Goal: Task Accomplishment & Management: Manage account settings

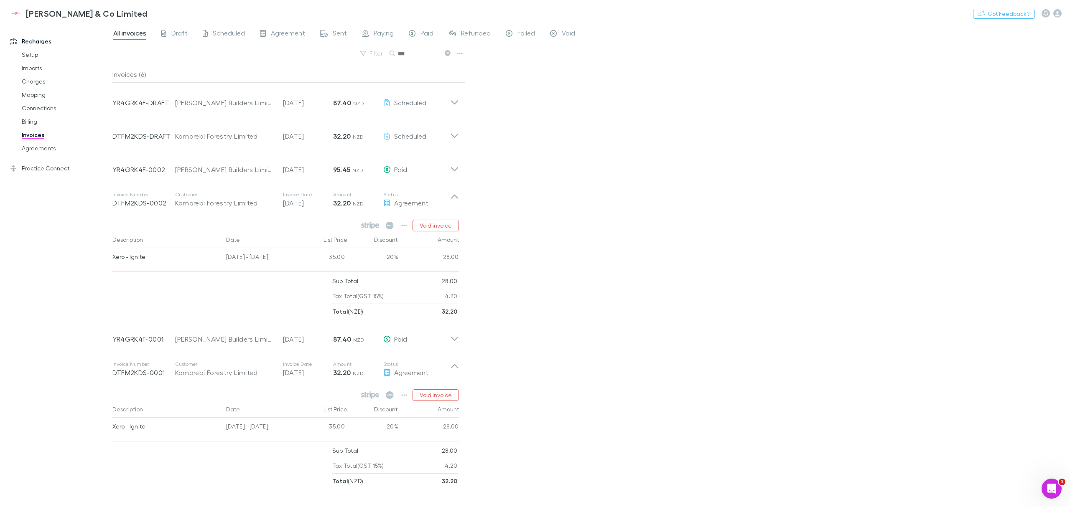
scroll to position [551, 0]
click at [127, 36] on span "All invoices" at bounding box center [129, 34] width 33 height 11
click at [667, 150] on div "All invoices Draft Scheduled Agreement Sent Paying Paid Refunded Failed Void Fi…" at bounding box center [590, 265] width 957 height 484
click at [542, 205] on div "All invoices Draft Scheduled Agreement Sent Paying Paid Refunded Failed Void Fi…" at bounding box center [590, 265] width 957 height 484
click at [452, 200] on icon at bounding box center [454, 199] width 9 height 17
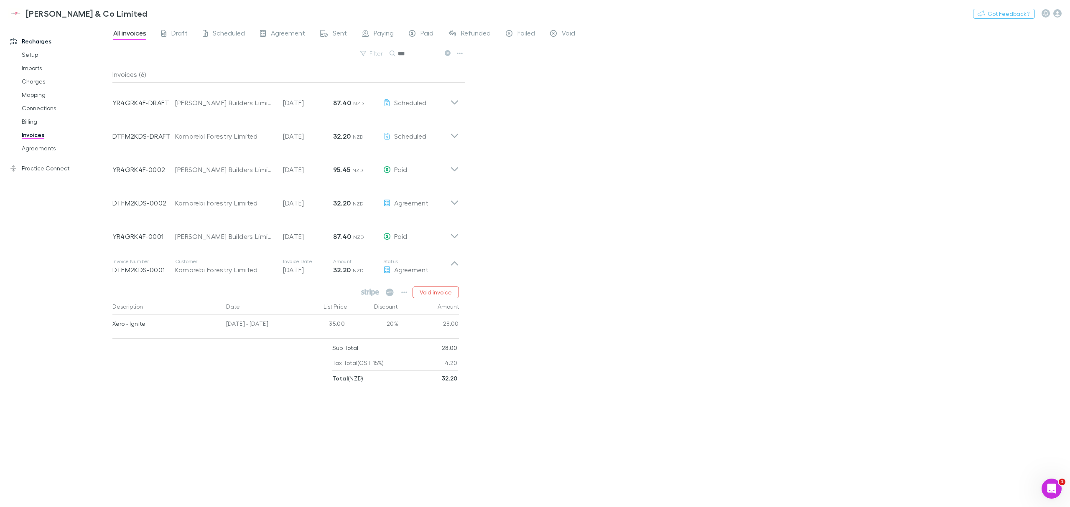
click at [452, 141] on div "Invoice Number DTFM2KDS-DRAFT Customer Komorebi Forestry Limited Invoice Date 1…" at bounding box center [286, 132] width 360 height 33
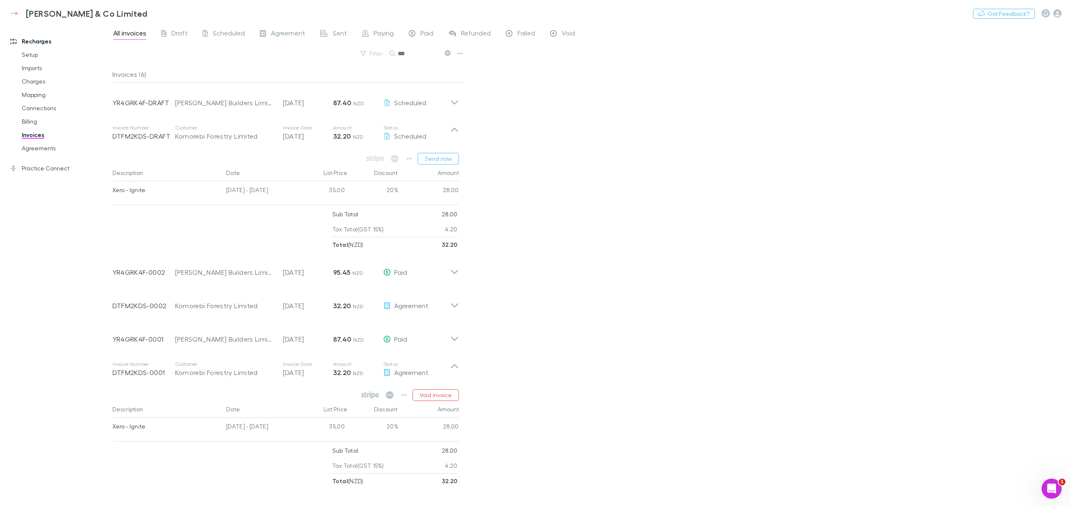
drag, startPoint x: 279, startPoint y: 137, endPoint x: 508, endPoint y: 146, distance: 229.5
click at [508, 146] on div "All invoices Draft Scheduled Agreement Sent Paying Paid Refunded Failed Void Fi…" at bounding box center [590, 265] width 957 height 484
drag, startPoint x: 505, startPoint y: 146, endPoint x: 500, endPoint y: 212, distance: 66.2
click at [457, 125] on icon at bounding box center [454, 132] width 9 height 17
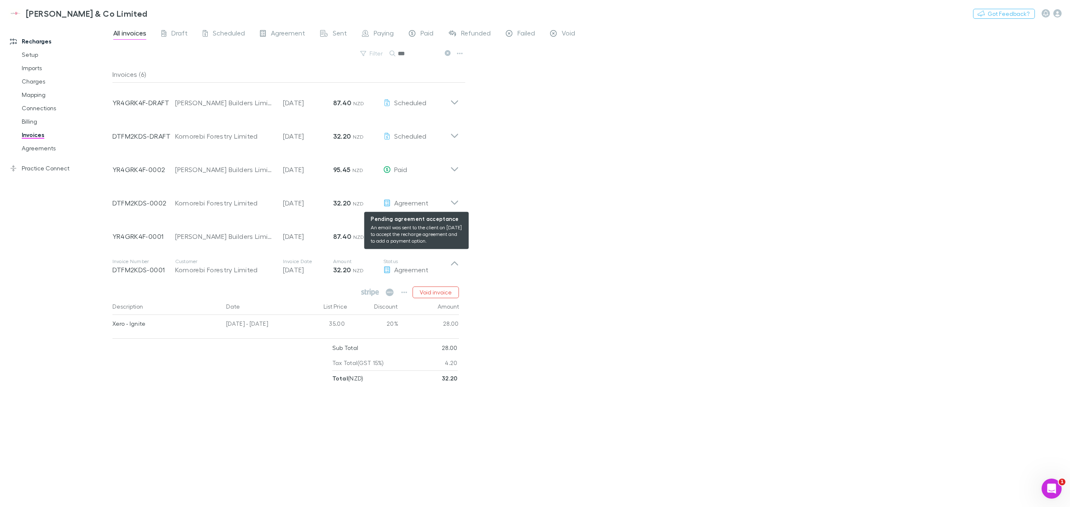
click at [449, 206] on div "Agreement" at bounding box center [416, 203] width 67 height 10
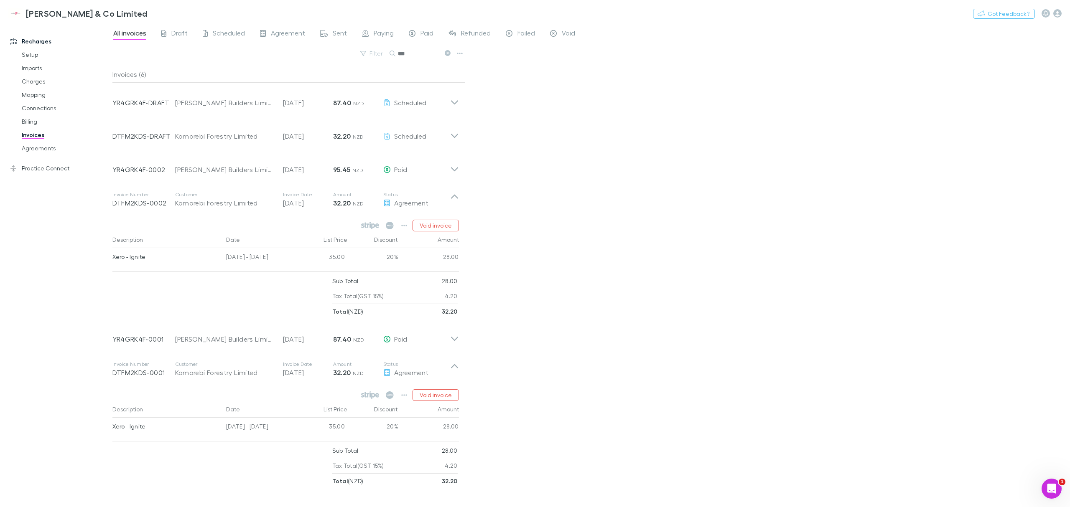
click at [487, 204] on div "All invoices Draft Scheduled Agreement Sent Paying Paid Refunded Failed Void Fi…" at bounding box center [590, 265] width 957 height 484
click at [403, 230] on button "button" at bounding box center [404, 226] width 12 height 12
click at [498, 214] on div at bounding box center [535, 253] width 1070 height 507
click at [400, 223] on button "button" at bounding box center [404, 226] width 12 height 12
click at [494, 229] on div at bounding box center [535, 253] width 1070 height 507
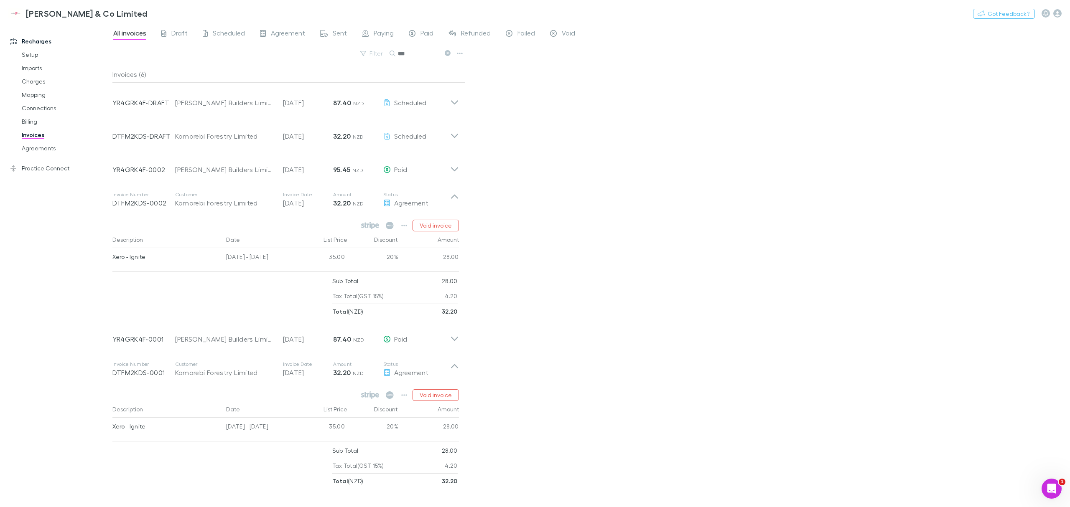
drag, startPoint x: 494, startPoint y: 229, endPoint x: 507, endPoint y: 267, distance: 40.7
click at [507, 267] on div "All invoices Draft Scheduled Agreement Sent Paying Paid Refunded Failed Void Fi…" at bounding box center [590, 265] width 957 height 484
click at [614, 180] on div "All invoices Draft Scheduled Agreement Sent Paying Paid Refunded Failed Void Fi…" at bounding box center [590, 265] width 957 height 484
drag, startPoint x: 590, startPoint y: 135, endPoint x: 588, endPoint y: 239, distance: 104.5
drag, startPoint x: 53, startPoint y: 155, endPoint x: 49, endPoint y: 151, distance: 6.5
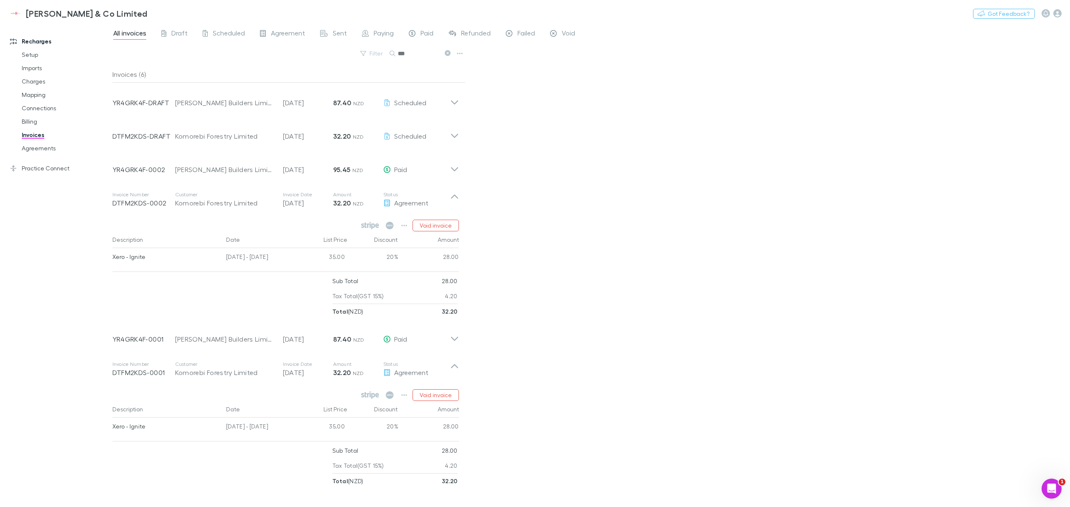
click at [53, 155] on div "Practice Connect Setup Clients Mapping Costs Invoices" at bounding box center [60, 165] width 117 height 20
click at [49, 151] on link "Agreements" at bounding box center [66, 148] width 106 height 13
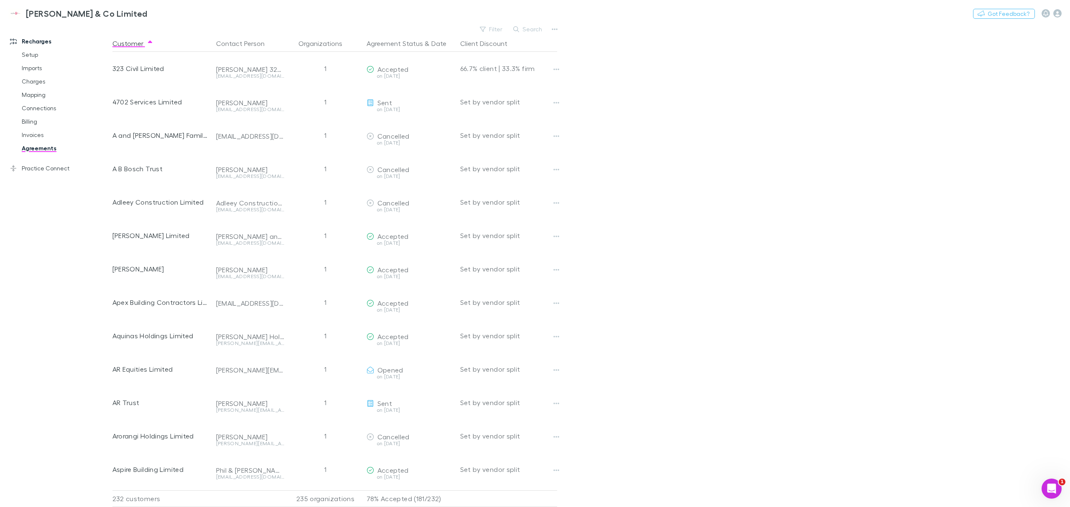
click at [531, 29] on button "Search" at bounding box center [528, 29] width 38 height 10
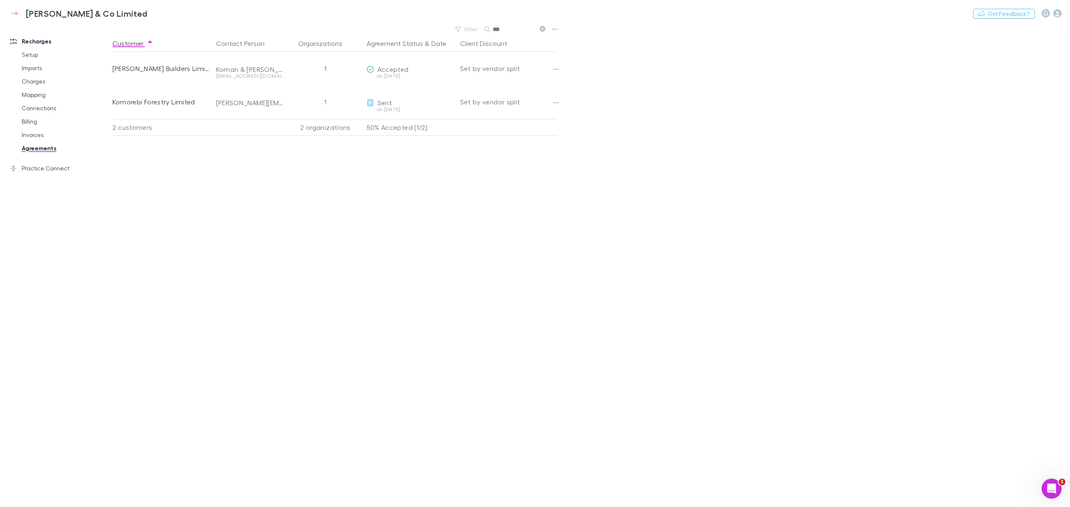
type input "***"
click at [557, 105] on icon "button" at bounding box center [556, 102] width 6 height 7
click at [567, 104] on div at bounding box center [535, 253] width 1070 height 507
click at [556, 101] on icon "button" at bounding box center [556, 102] width 6 height 7
click at [555, 101] on div at bounding box center [535, 253] width 1070 height 507
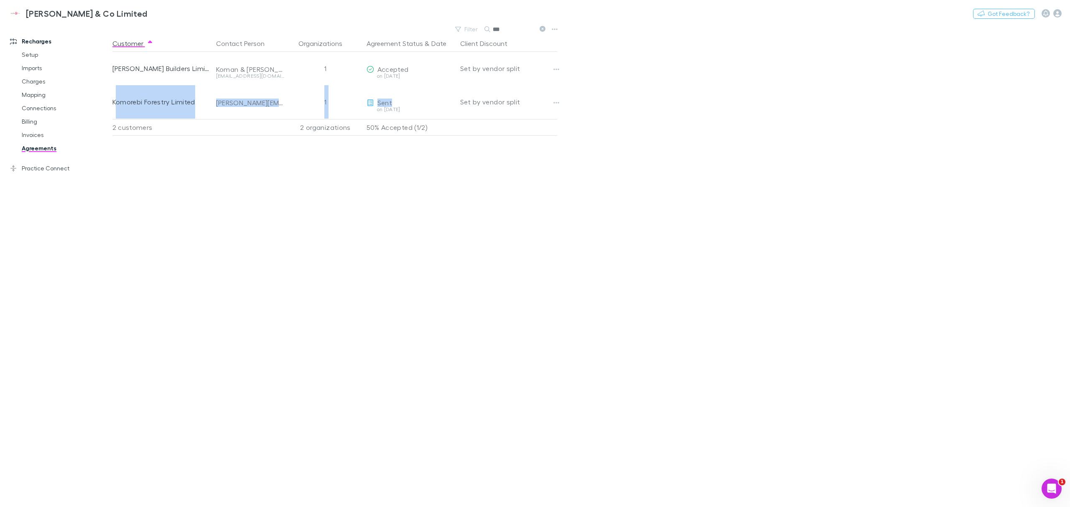
drag, startPoint x: 393, startPoint y: 104, endPoint x: 116, endPoint y: 106, distance: 277.4
click at [116, 106] on div "Komorebi Forestry Limited belinda.kelt@icloud.com 1 Sent on 2025-07-10 Copy lin…" at bounding box center [338, 101] width 453 height 33
click at [115, 105] on div "Komorebi Forestry Limited" at bounding box center [160, 101] width 97 height 33
drag, startPoint x: 113, startPoint y: 104, endPoint x: 638, endPoint y: 107, distance: 524.7
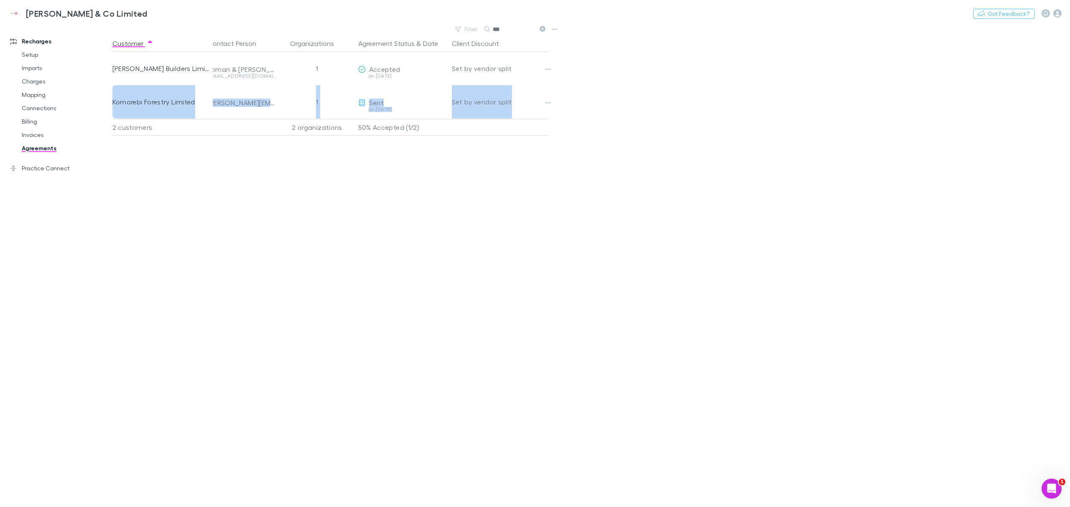
click at [638, 107] on main "Filter Search *** Customer Contact Person Organizations Agreement Status & Date…" at bounding box center [590, 265] width 957 height 484
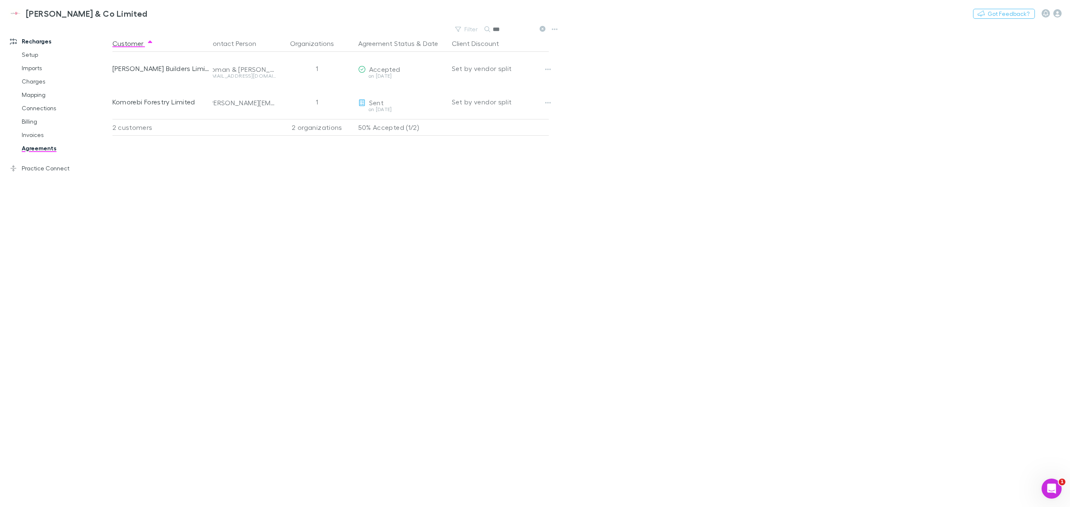
click at [638, 107] on main "Filter Search *** Customer Contact Person Organizations Agreement Status & Date…" at bounding box center [590, 265] width 957 height 484
click at [552, 104] on button "button" at bounding box center [548, 103] width 12 height 12
click at [594, 104] on div at bounding box center [535, 253] width 1070 height 507
click at [771, 87] on main "Filter Search *** Customer Contact Person Organizations Agreement Status & Date…" at bounding box center [590, 265] width 957 height 484
click at [589, 33] on main "Filter Search *** Customer Contact Person Organizations Agreement Status & Date…" at bounding box center [590, 265] width 957 height 484
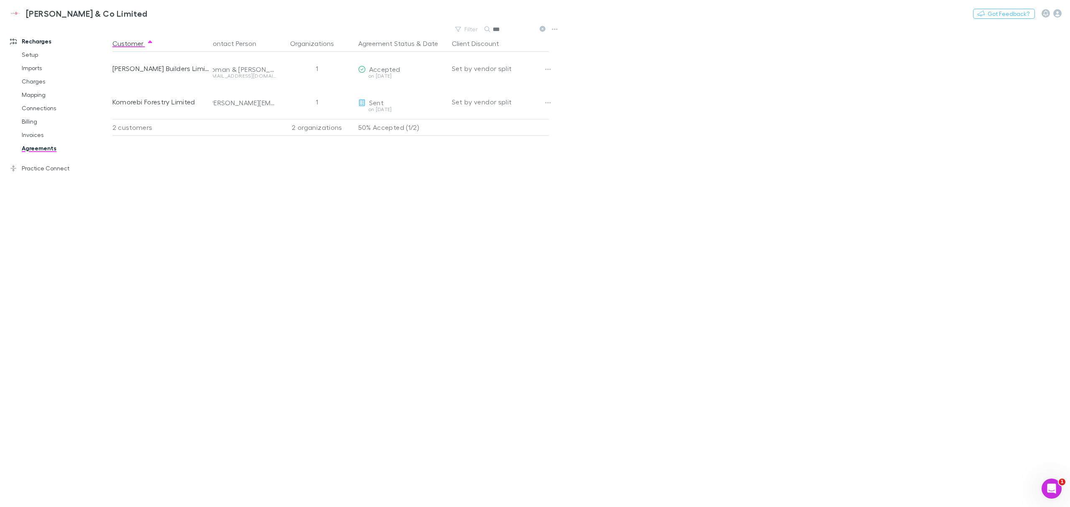
drag, startPoint x: 508, startPoint y: 25, endPoint x: 482, endPoint y: 26, distance: 26.3
click at [482, 26] on div "Filter Search ***" at bounding box center [500, 29] width 98 height 12
type input "***"
click at [547, 71] on icon "button" at bounding box center [548, 69] width 6 height 7
click at [567, 67] on div at bounding box center [535, 253] width 1070 height 507
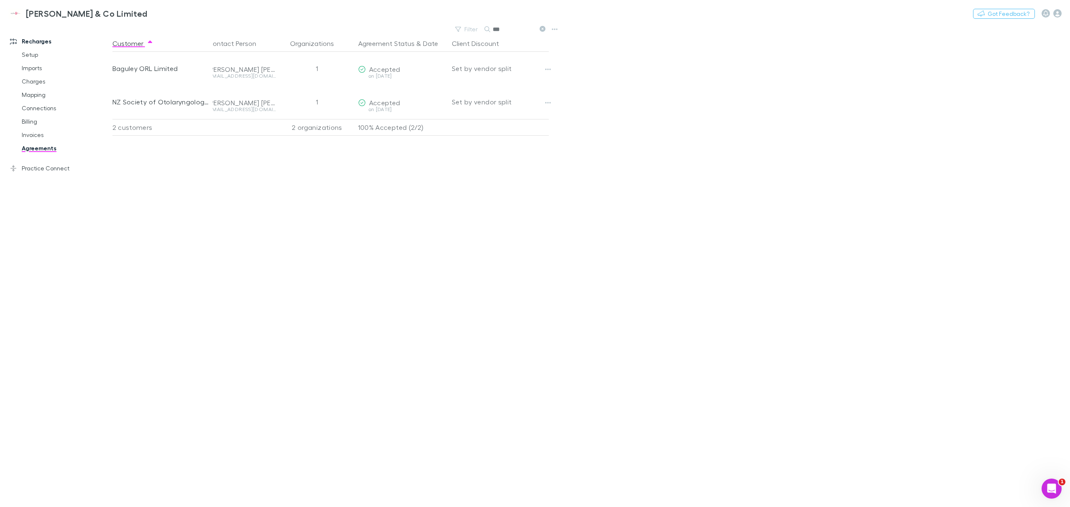
click at [25, 137] on link "Invoices" at bounding box center [66, 134] width 106 height 13
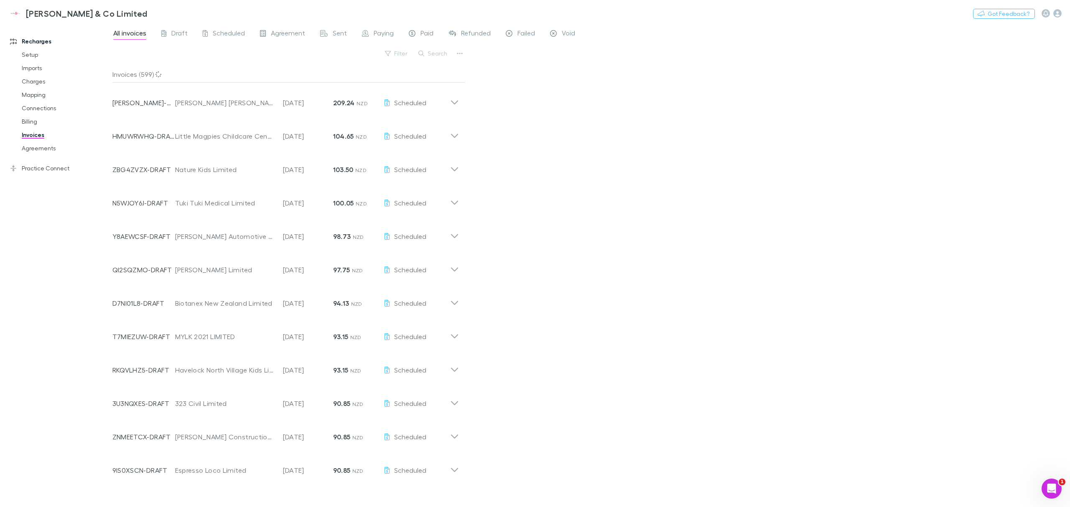
click at [428, 54] on button "Search" at bounding box center [433, 53] width 38 height 10
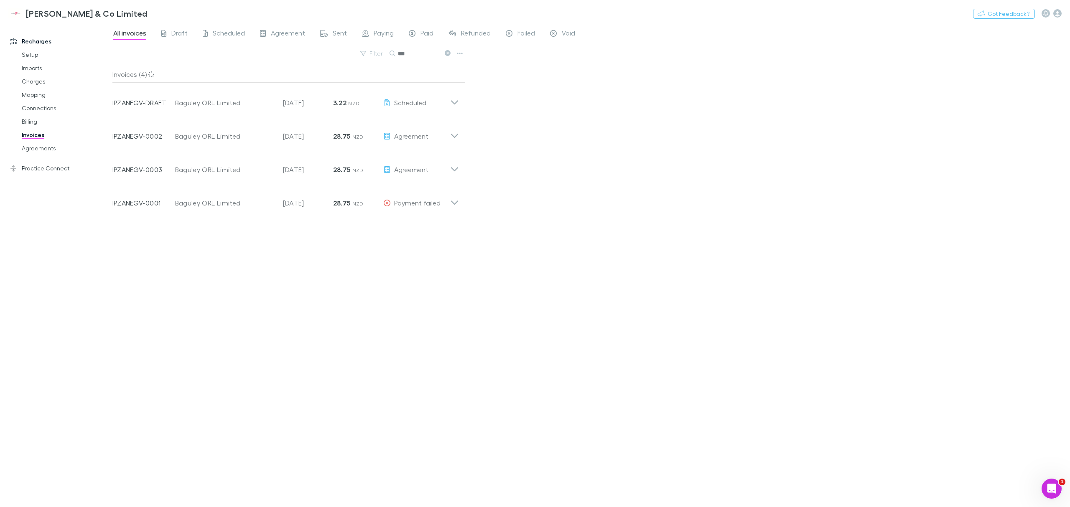
type input "***"
click at [460, 204] on div "Invoice Number IPZANEGV-0001 Customer Baguley ORL Limited Invoice Date 18 Jul 2…" at bounding box center [286, 199] width 360 height 33
click at [51, 151] on link "Agreements" at bounding box center [66, 148] width 106 height 13
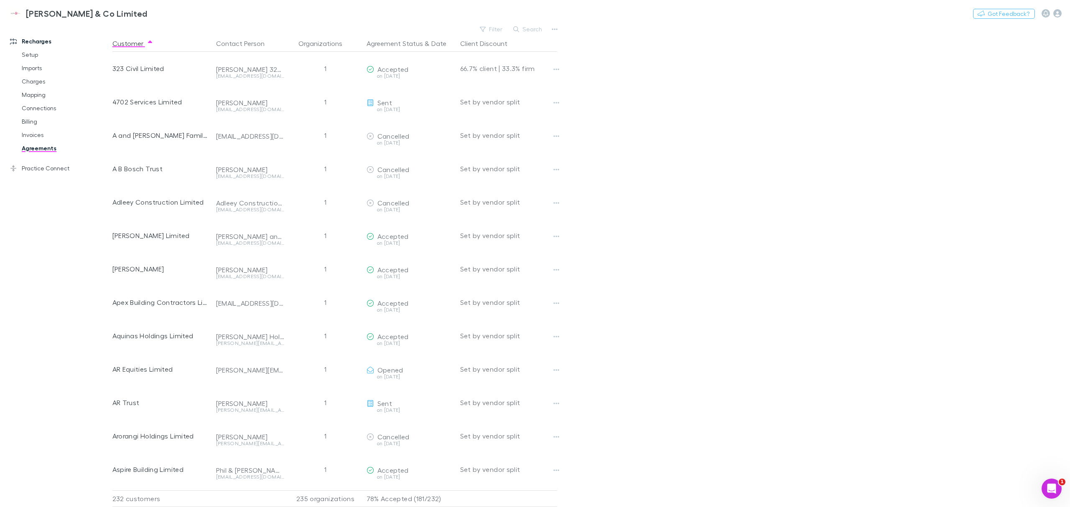
click at [526, 32] on button "Search" at bounding box center [528, 29] width 38 height 10
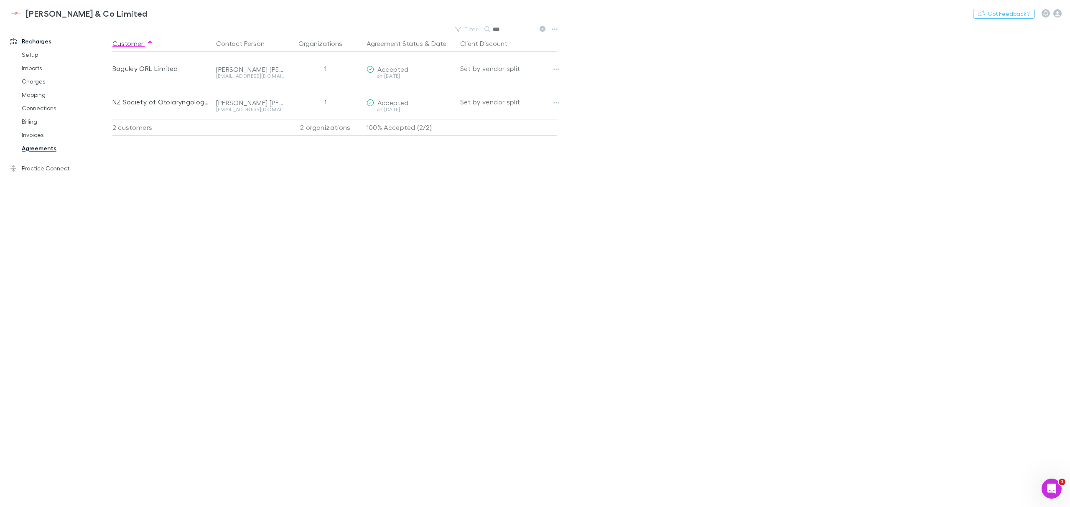
type input "***"
click at [0, 0] on button "Copy link" at bounding box center [0, 0] width 0 height 0
click at [603, 150] on main "Filter Search *** Customer Contact Person Organizations Agreement Status & Date…" at bounding box center [590, 265] width 957 height 484
drag, startPoint x: 27, startPoint y: 135, endPoint x: 101, endPoint y: 145, distance: 74.2
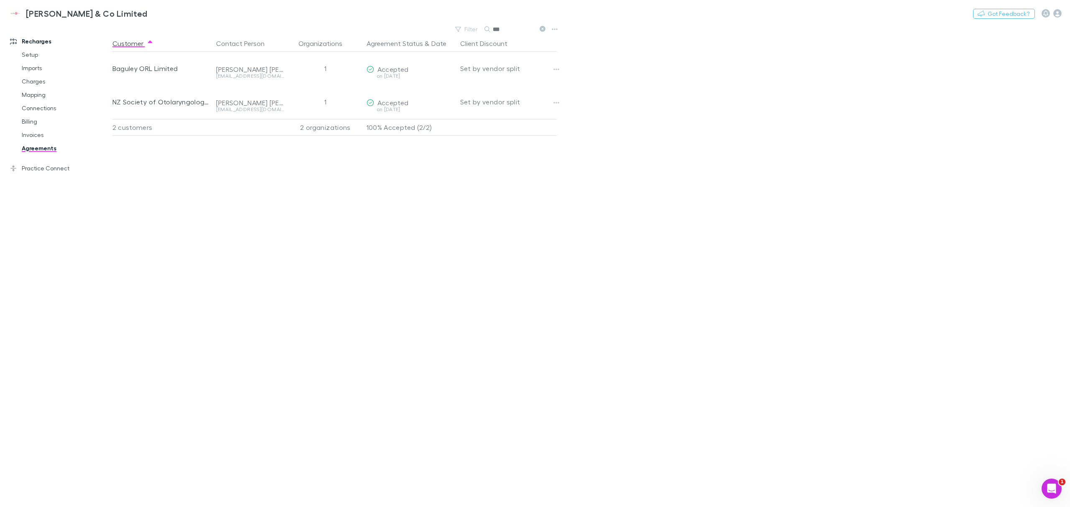
click at [27, 135] on link "Invoices" at bounding box center [66, 134] width 106 height 13
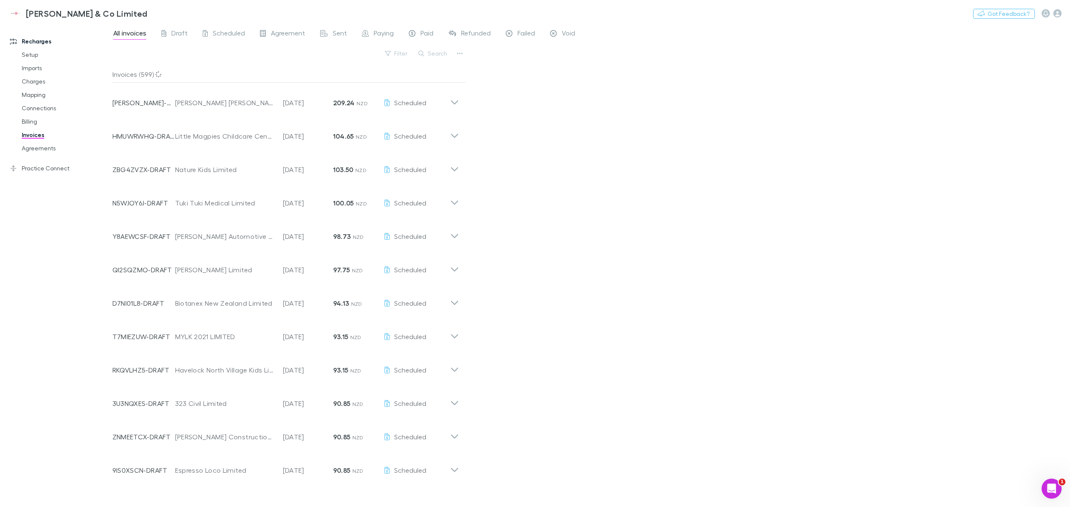
click at [441, 54] on button "Search" at bounding box center [433, 53] width 38 height 10
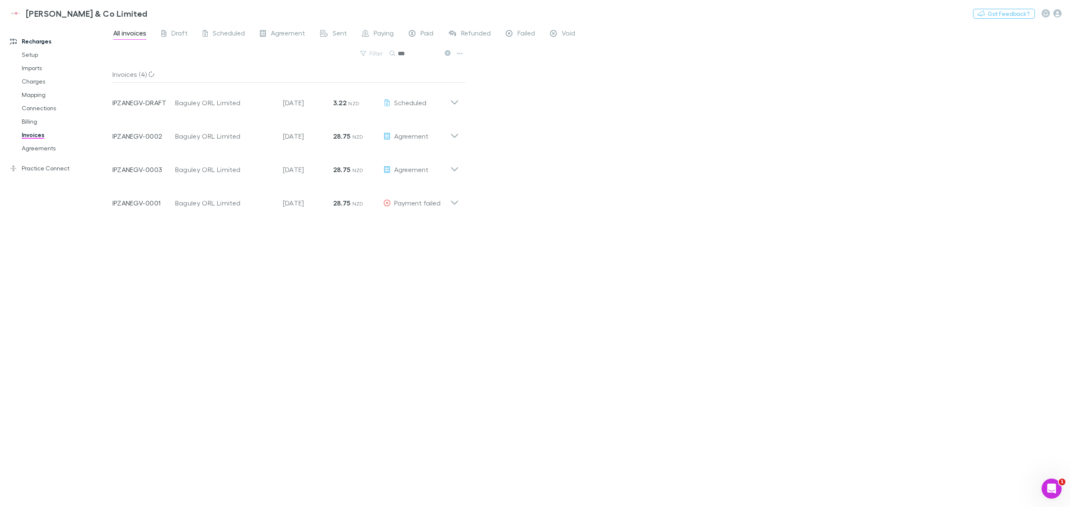
type input "***"
click at [263, 245] on div "Invoices (4) Invoice Number IPZANEGV-DRAFT Customer Baguley ORL Limited Invoice…" at bounding box center [288, 283] width 353 height 434
click at [452, 208] on div "Invoice Number IPZANEGV-0001 Customer Baguley ORL Limited Invoice Date 18 Jul 2…" at bounding box center [286, 199] width 360 height 33
click at [401, 226] on icon "button" at bounding box center [404, 225] width 6 height 7
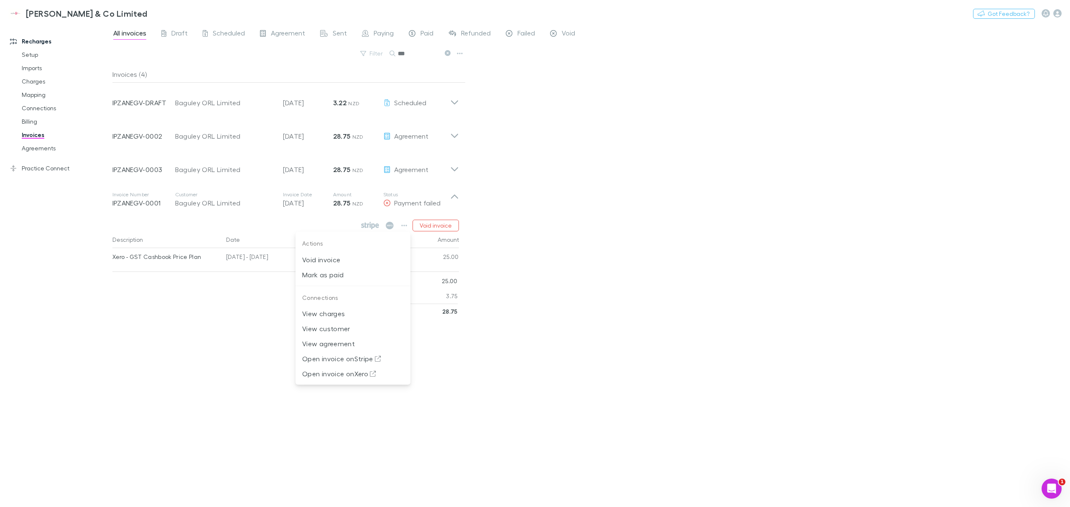
click at [252, 235] on div at bounding box center [535, 253] width 1070 height 507
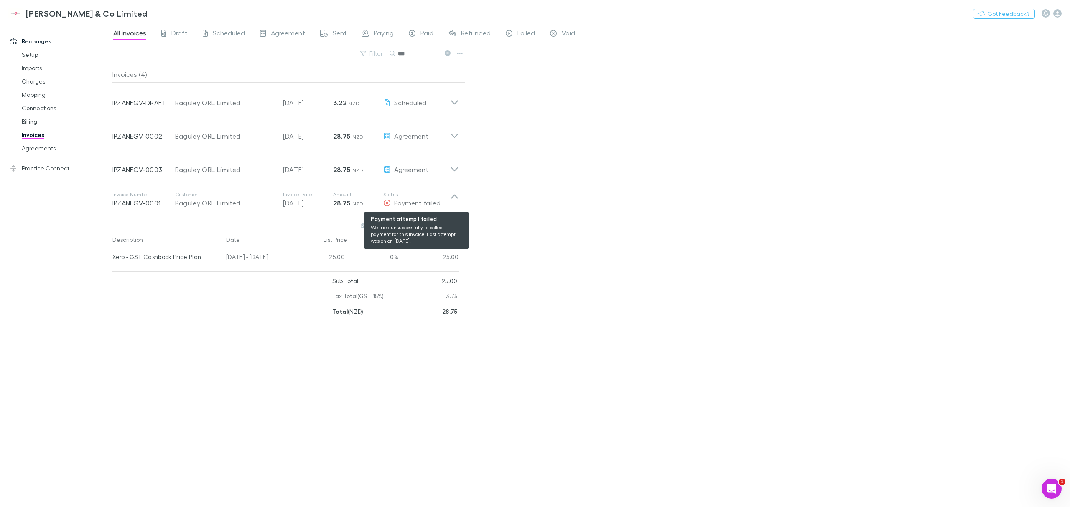
click at [396, 201] on span "Payment failed" at bounding box center [417, 203] width 46 height 8
click at [395, 201] on span "Payment failed" at bounding box center [417, 203] width 46 height 8
click at [408, 229] on button "button" at bounding box center [404, 226] width 12 height 12
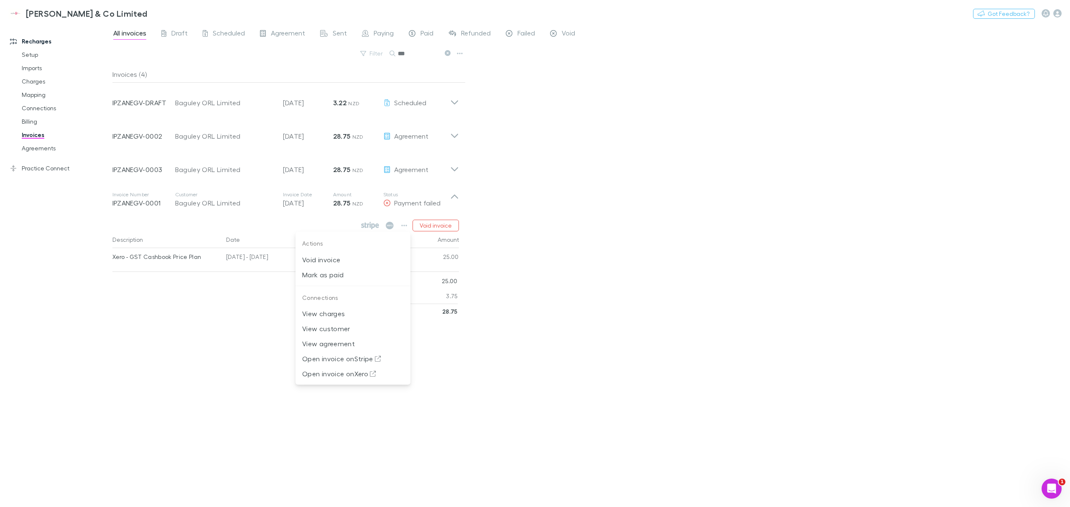
click at [353, 318] on p "View charges" at bounding box center [353, 314] width 102 height 10
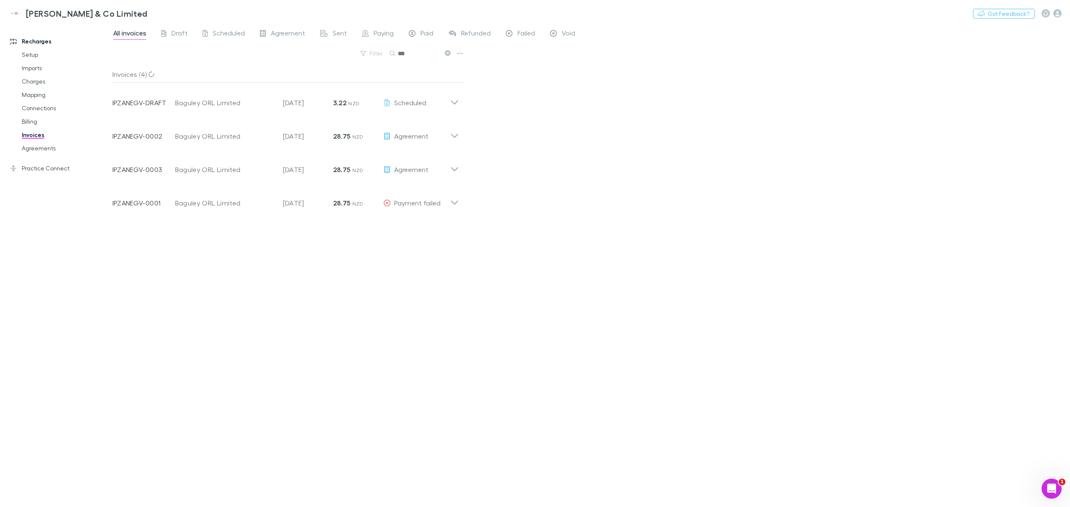
drag, startPoint x: 454, startPoint y: 201, endPoint x: 432, endPoint y: 221, distance: 29.0
click at [453, 201] on icon at bounding box center [454, 199] width 9 height 17
click at [399, 227] on button "button" at bounding box center [404, 226] width 12 height 12
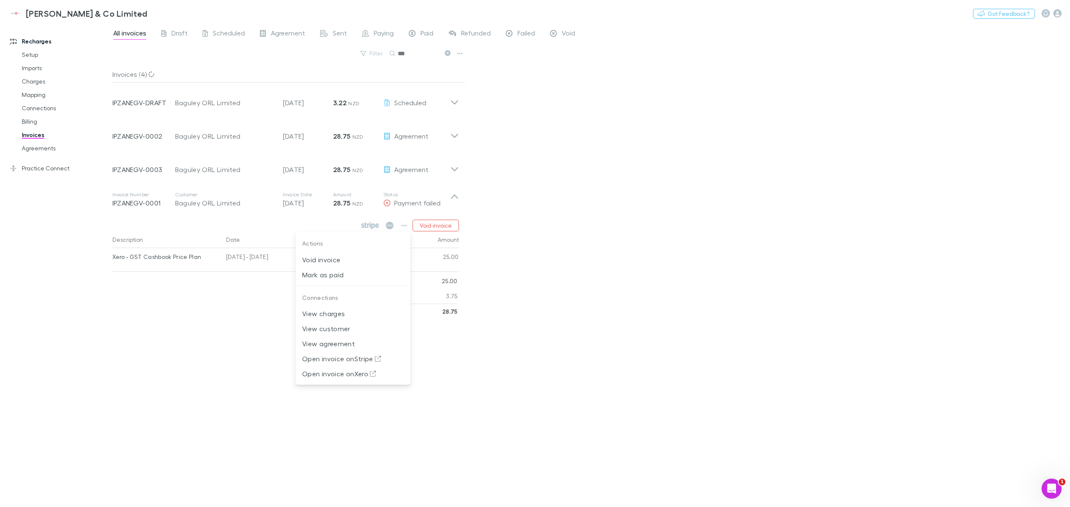
click at [371, 349] on li "View agreement" at bounding box center [352, 343] width 115 height 15
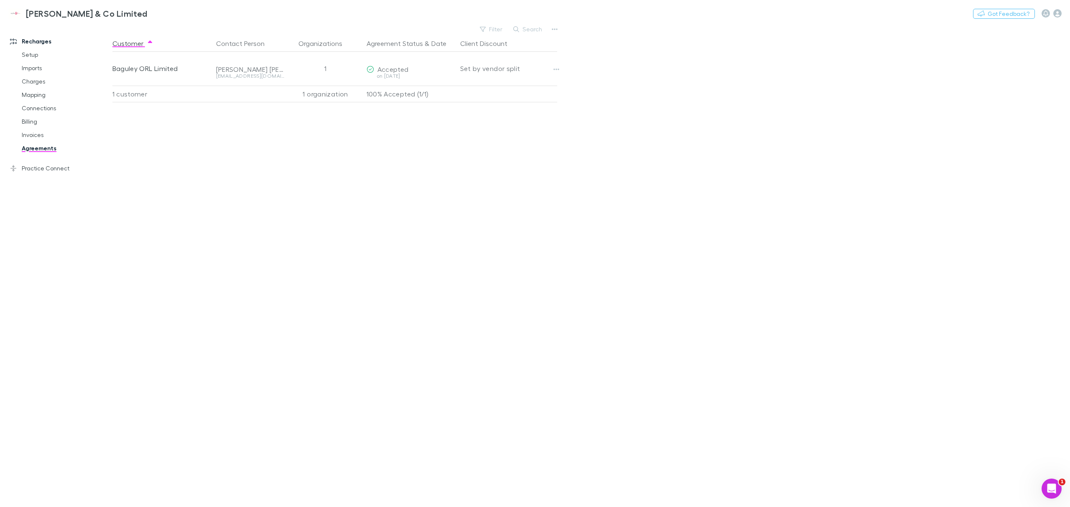
click at [554, 69] on icon "button" at bounding box center [556, 70] width 6 height 2
click at [410, 156] on div at bounding box center [535, 253] width 1070 height 507
click at [0, 0] on button "Copy link" at bounding box center [0, 0] width 0 height 0
click at [742, 116] on main "Filter Search Customer Contact Person Organizations Agreement Status & Date Cli…" at bounding box center [590, 265] width 957 height 484
click at [1041, 482] on div "Open Intercom Messenger" at bounding box center [1051, 489] width 20 height 20
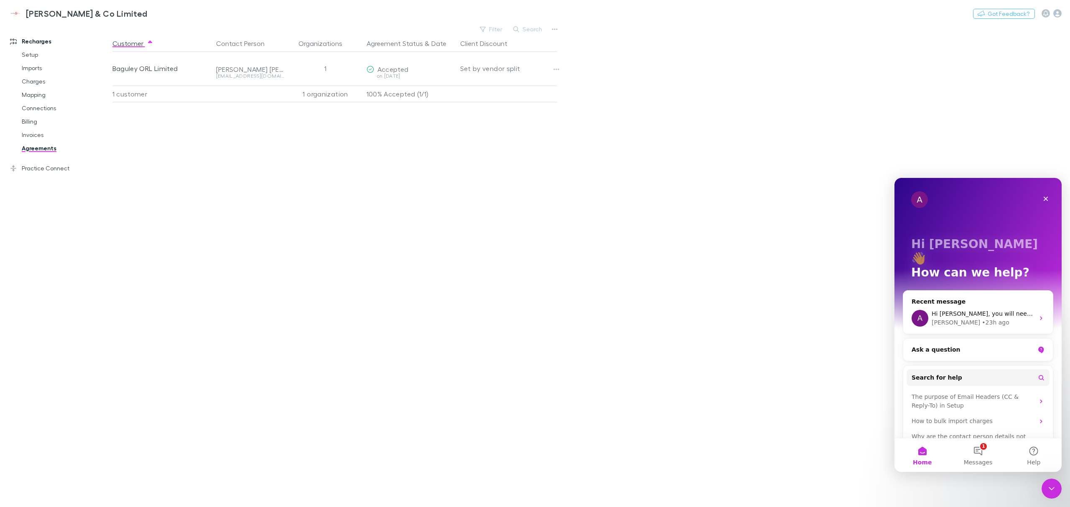
click at [1046, 485] on icon "Close Intercom Messenger" at bounding box center [1051, 489] width 10 height 10
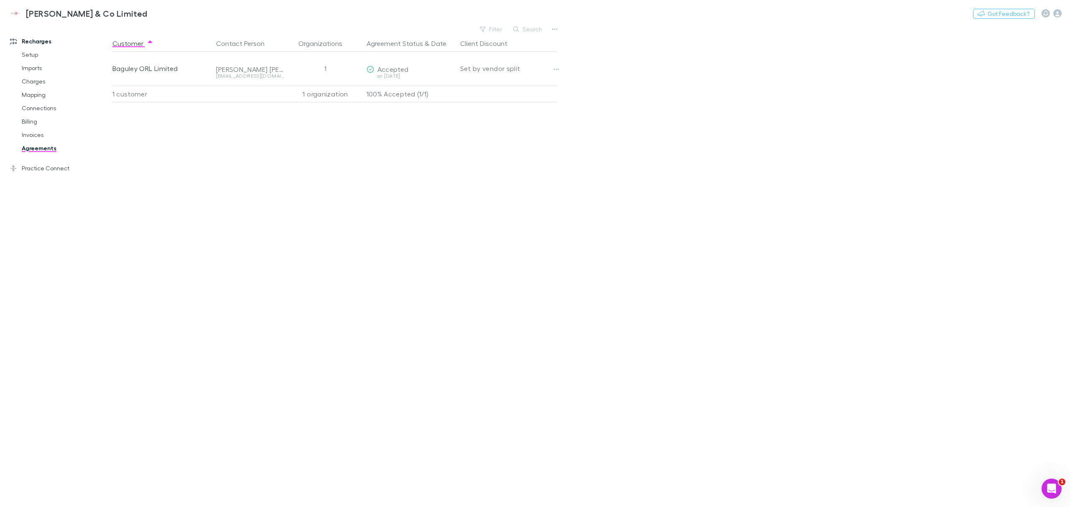
click at [824, 403] on main "Filter Search Customer Contact Person Organizations Agreement Status & Date Cli…" at bounding box center [590, 265] width 957 height 484
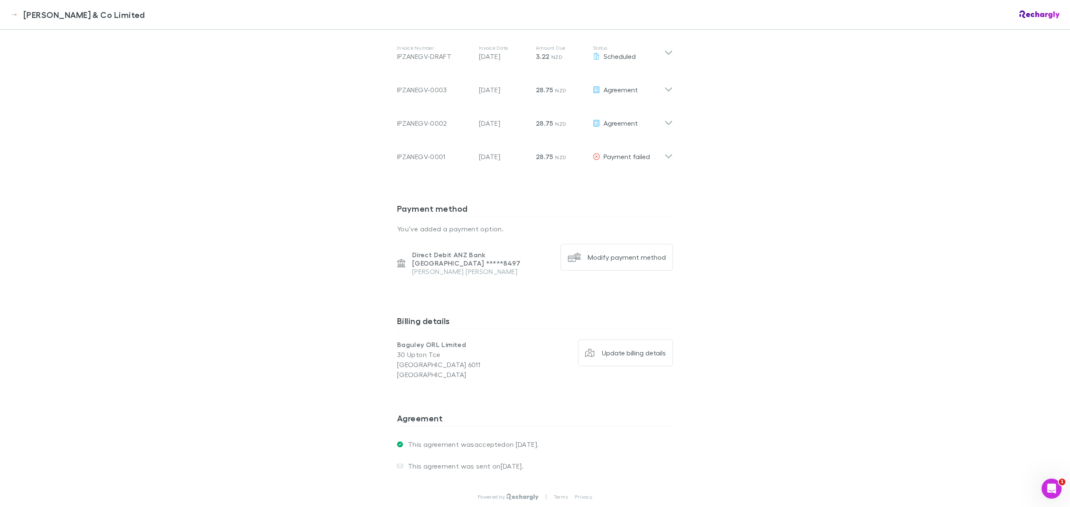
scroll to position [495, 0]
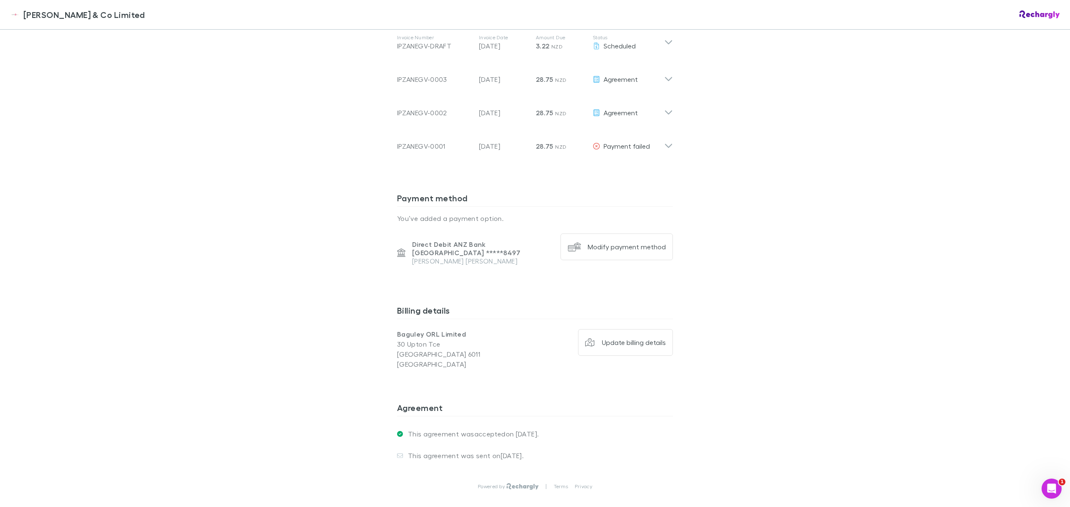
drag, startPoint x: 287, startPoint y: 206, endPoint x: 281, endPoint y: 225, distance: 19.3
drag, startPoint x: 446, startPoint y: 254, endPoint x: 383, endPoint y: 231, distance: 67.7
click at [383, 231] on div "Epplett & Co Limited Epplett & Co Limited Software subscriptions agreement Eppl…" at bounding box center [535, 253] width 1070 height 507
click at [338, 231] on div "Epplett & Co Limited Epplett & Co Limited Software subscriptions agreement Eppl…" at bounding box center [535, 253] width 1070 height 507
drag, startPoint x: 351, startPoint y: 233, endPoint x: 480, endPoint y: 258, distance: 131.5
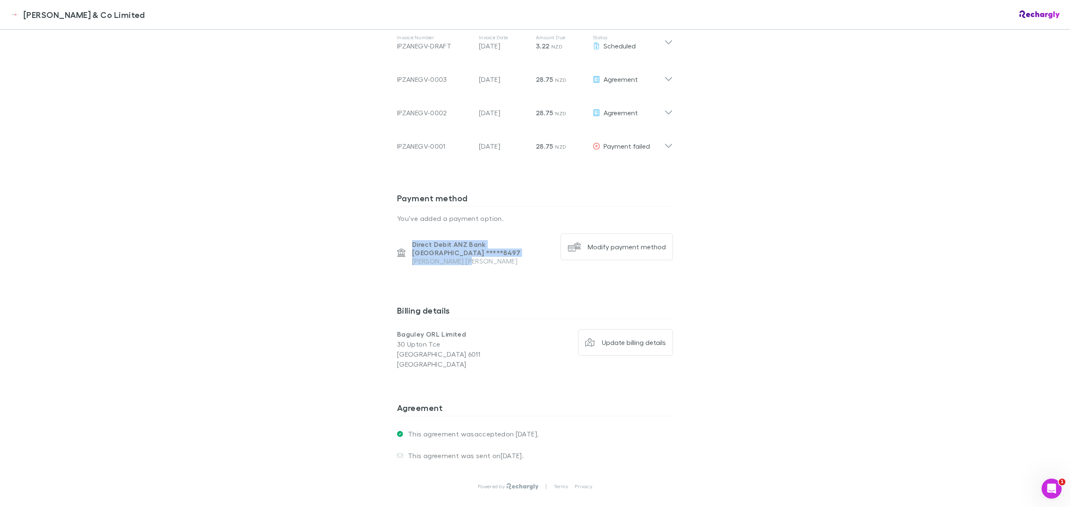
click at [480, 258] on div "Epplett & Co Limited Epplett & Co Limited Software subscriptions agreement Eppl…" at bounding box center [535, 253] width 1070 height 507
click at [480, 258] on div "Direct Debit ANZ Bank New Zealand ***** 8497 Campbell Baguley" at bounding box center [475, 253] width 157 height 38
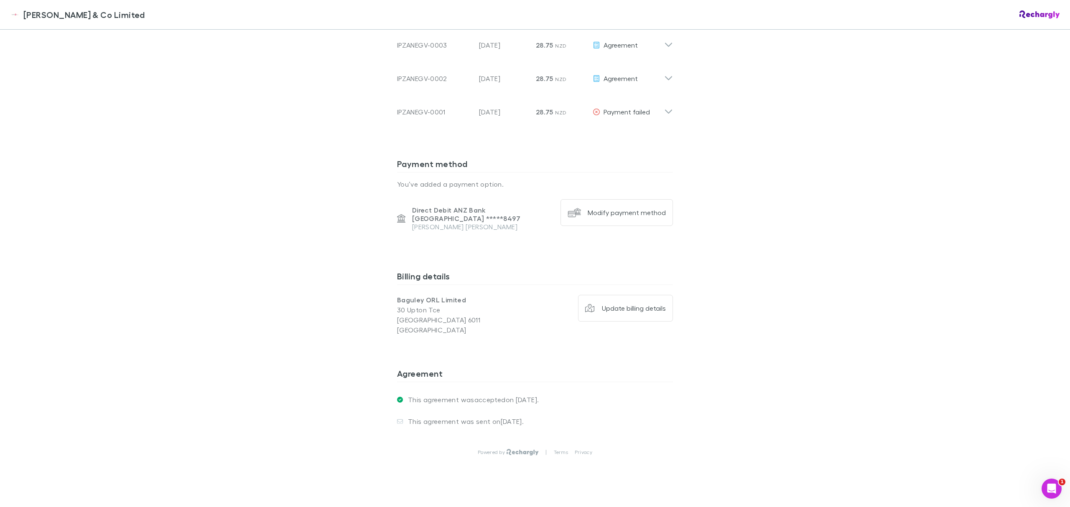
scroll to position [536, 0]
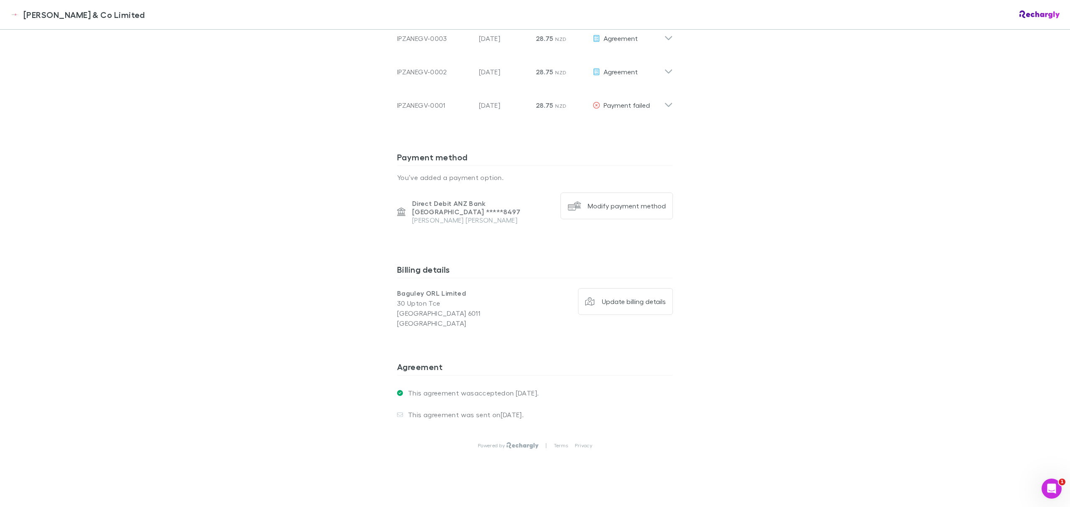
drag, startPoint x: 341, startPoint y: 263, endPoint x: 341, endPoint y: 288, distance: 25.5
click at [310, 206] on div "Epplett & Co Limited Epplett & Co Limited Software subscriptions agreement Eppl…" at bounding box center [535, 253] width 1070 height 507
drag, startPoint x: 303, startPoint y: 213, endPoint x: 299, endPoint y: 275, distance: 62.4
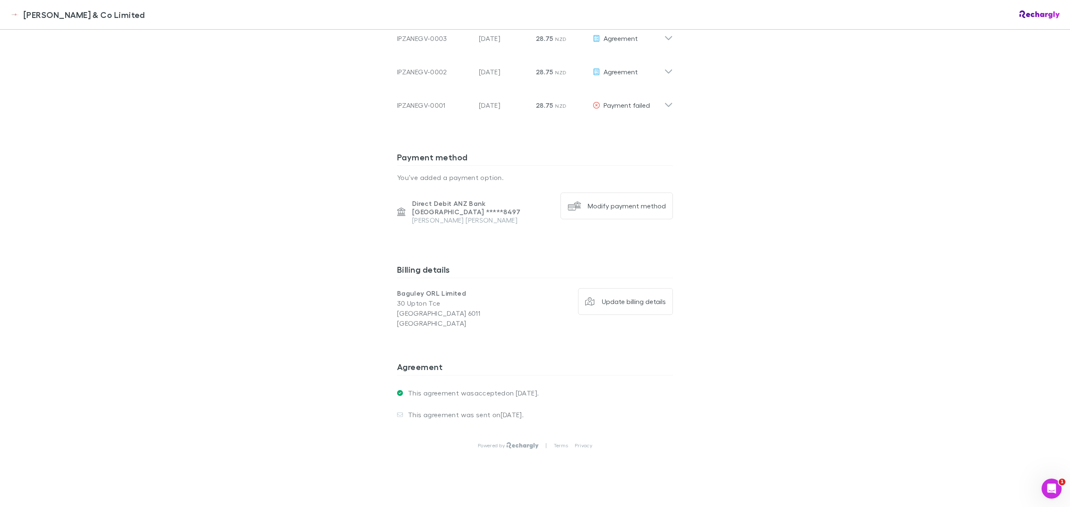
click at [485, 216] on div "Direct Debit ANZ Bank New Zealand ***** 8497 Campbell Baguley" at bounding box center [475, 212] width 157 height 38
drag, startPoint x: 473, startPoint y: 217, endPoint x: 403, endPoint y: 196, distance: 73.3
click at [403, 196] on div "Direct Debit ANZ Bank New Zealand ***** 8497 Campbell Baguley" at bounding box center [475, 212] width 157 height 38
click at [405, 199] on div "Direct Debit ANZ Bank New Zealand ***** 8497 Campbell Baguley" at bounding box center [479, 211] width 148 height 25
click at [336, 215] on div "Epplett & Co Limited Epplett & Co Limited Software subscriptions agreement Eppl…" at bounding box center [535, 253] width 1070 height 507
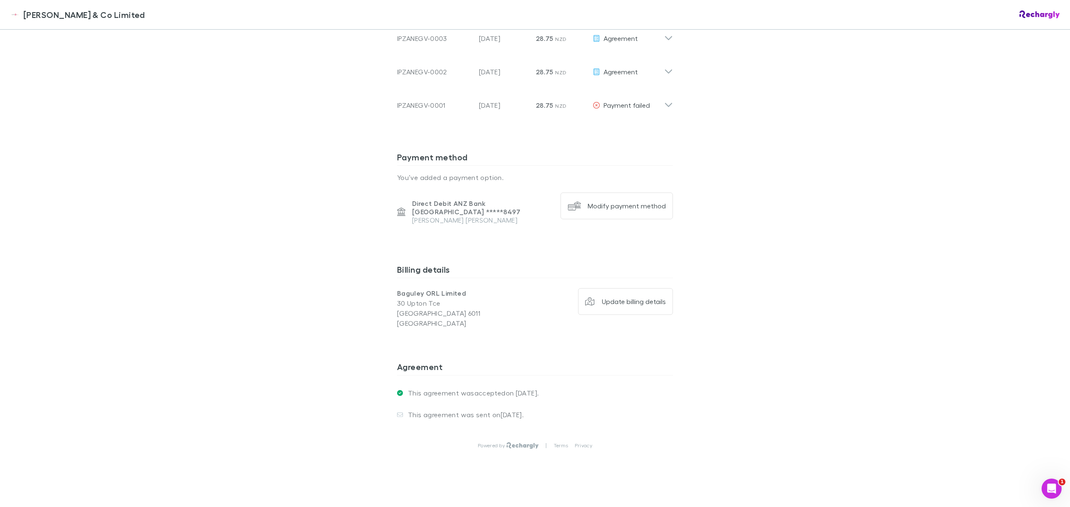
click at [664, 94] on icon at bounding box center [668, 102] width 9 height 17
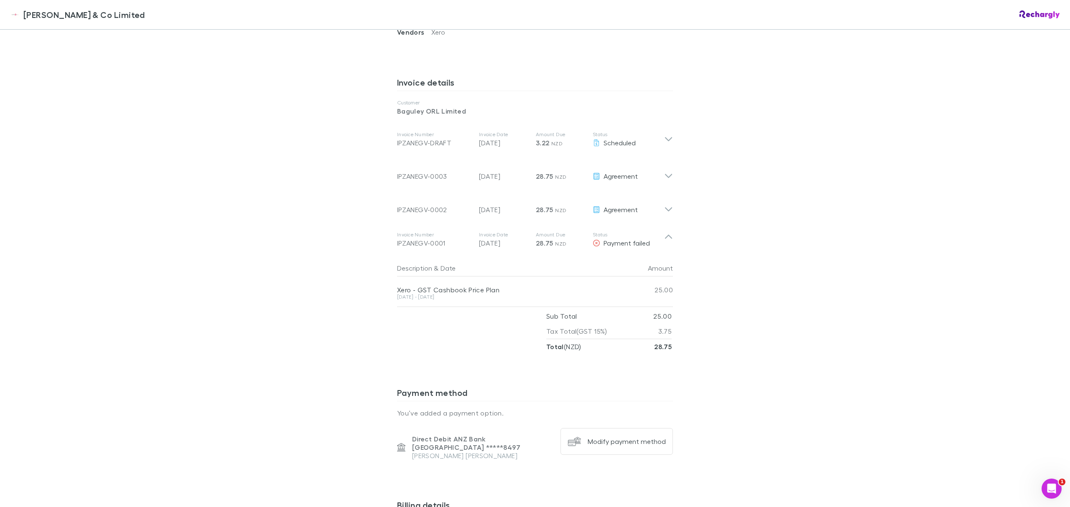
scroll to position [369, 0]
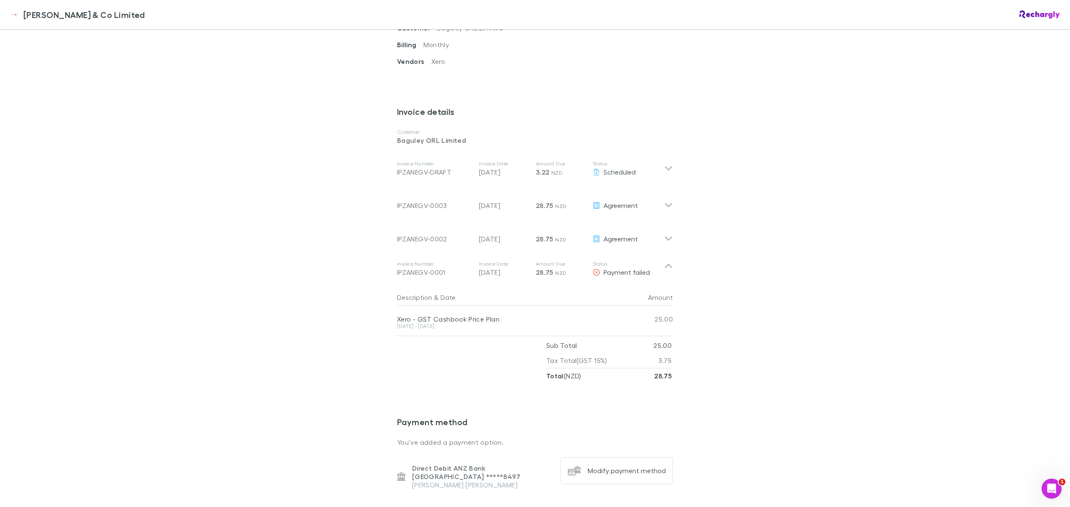
click at [664, 228] on icon at bounding box center [668, 235] width 9 height 17
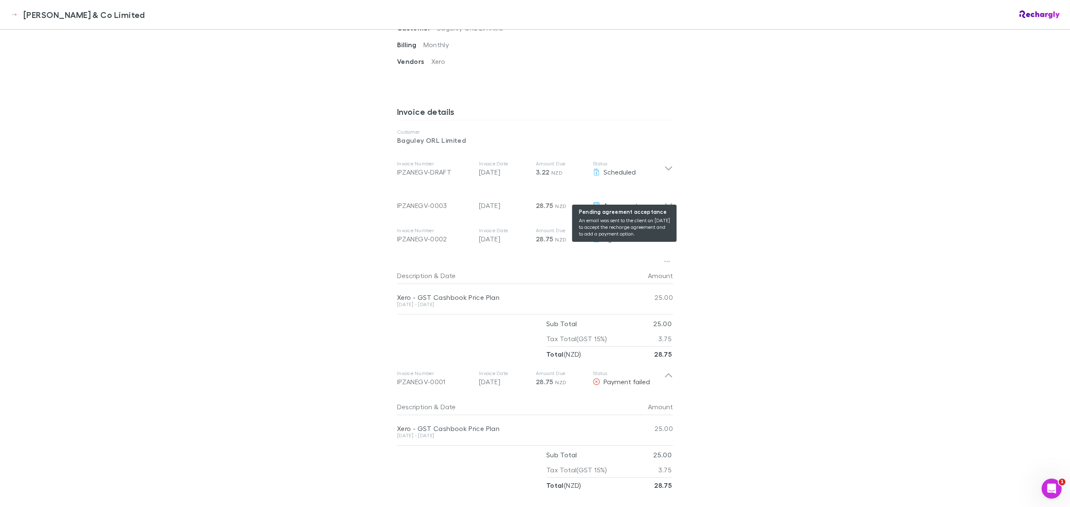
click at [657, 201] on div "Agreement" at bounding box center [627, 206] width 71 height 10
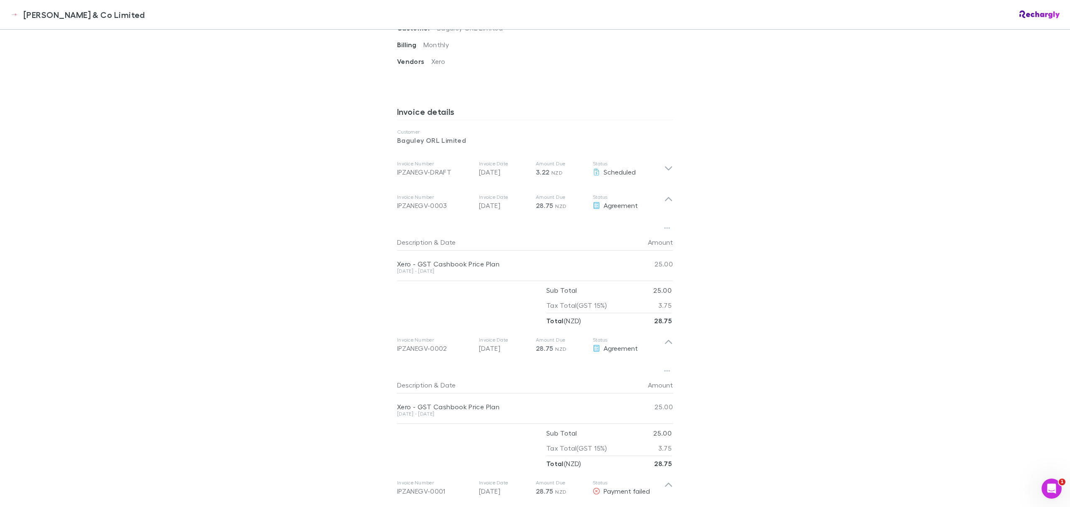
click at [664, 164] on icon at bounding box center [668, 169] width 9 height 10
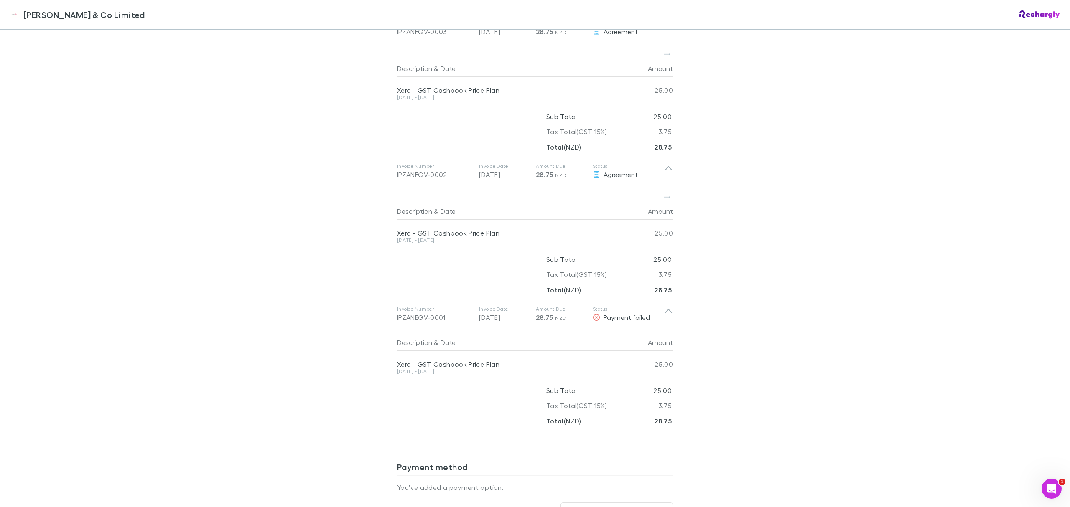
scroll to position [648, 0]
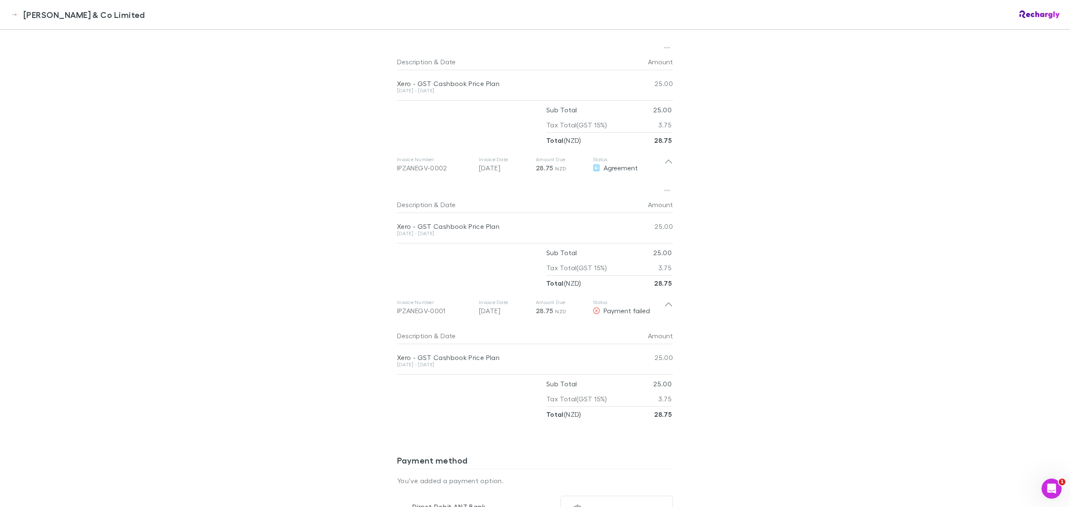
click at [744, 223] on div "Epplett & Co Limited Epplett & Co Limited Software subscriptions agreement Eppl…" at bounding box center [535, 253] width 1070 height 507
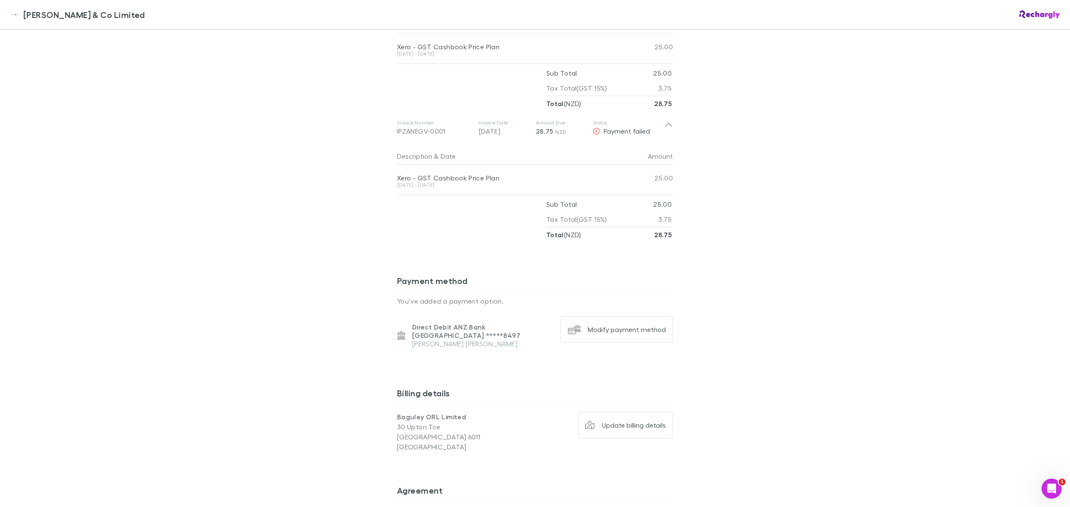
scroll to position [759, 0]
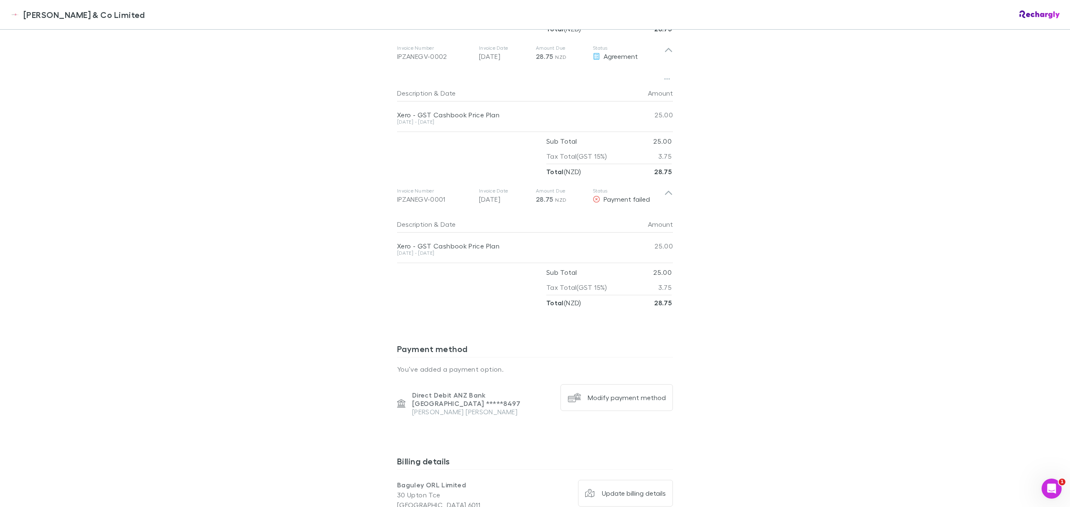
click at [664, 188] on icon at bounding box center [668, 196] width 9 height 17
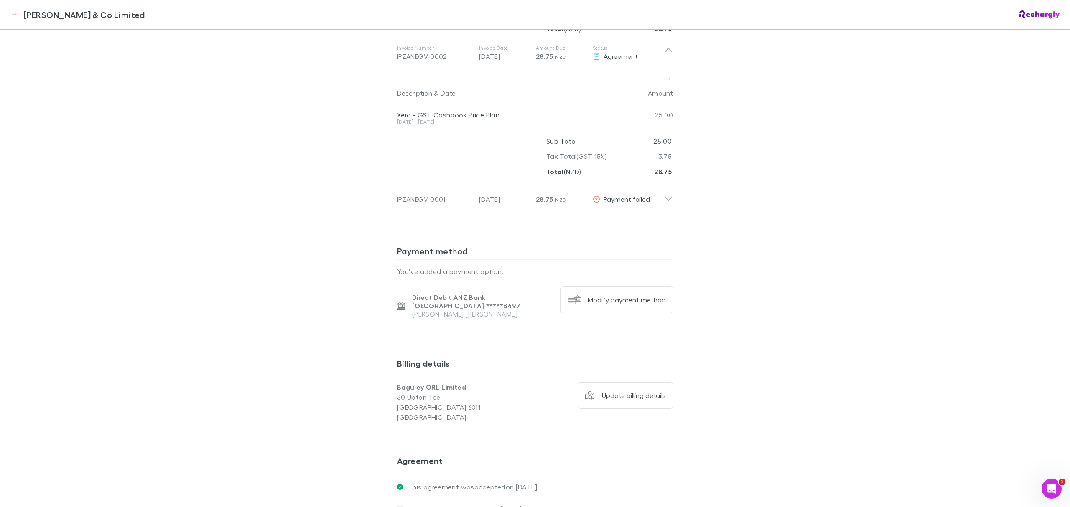
click at [664, 188] on icon at bounding box center [668, 196] width 9 height 17
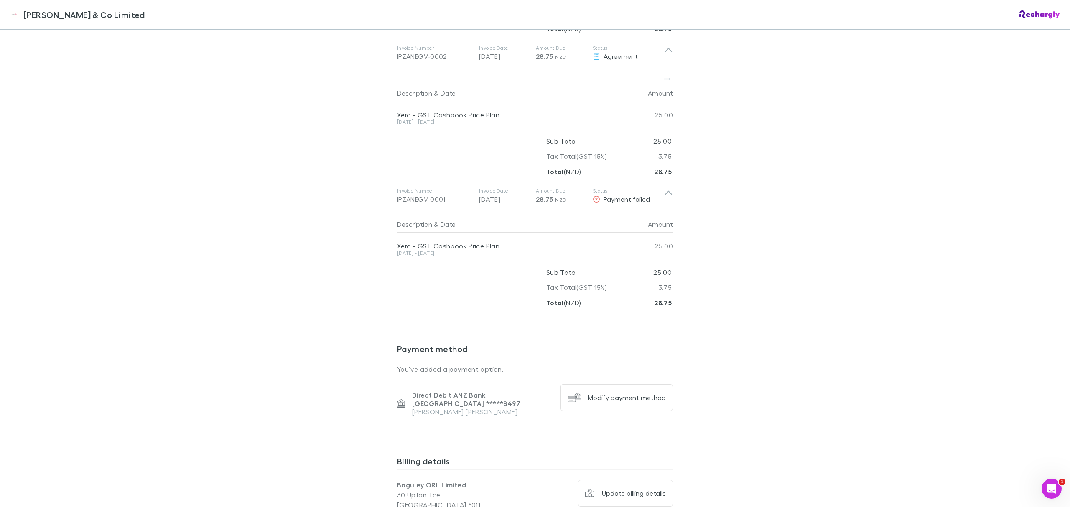
click at [691, 198] on div "Epplett & Co Limited Epplett & Co Limited Software subscriptions agreement Eppl…" at bounding box center [535, 253] width 1070 height 507
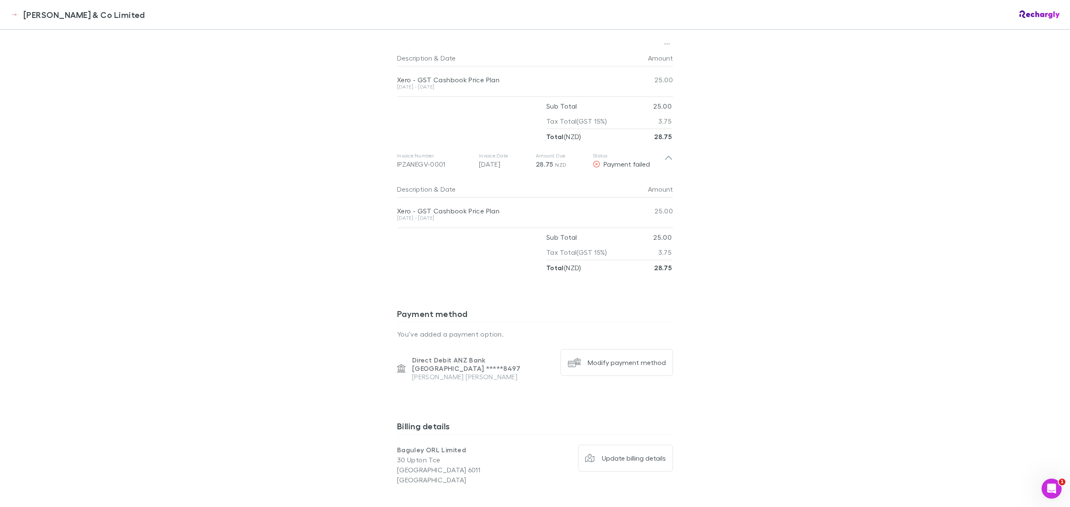
scroll to position [785, 0]
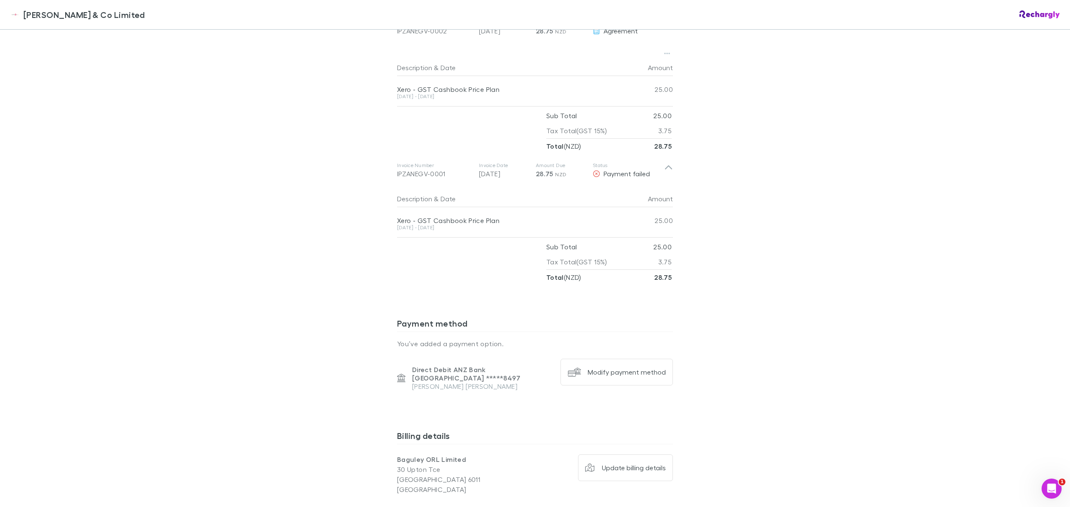
click at [445, 243] on div at bounding box center [471, 262] width 149 height 46
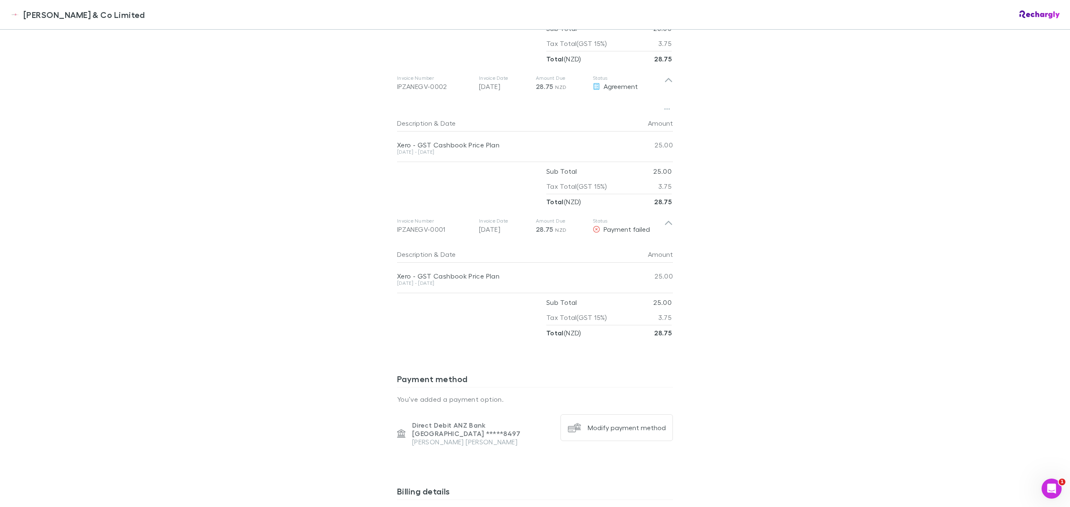
click at [326, 117] on div "Epplett & Co Limited Epplett & Co Limited Software subscriptions agreement Eppl…" at bounding box center [535, 253] width 1070 height 507
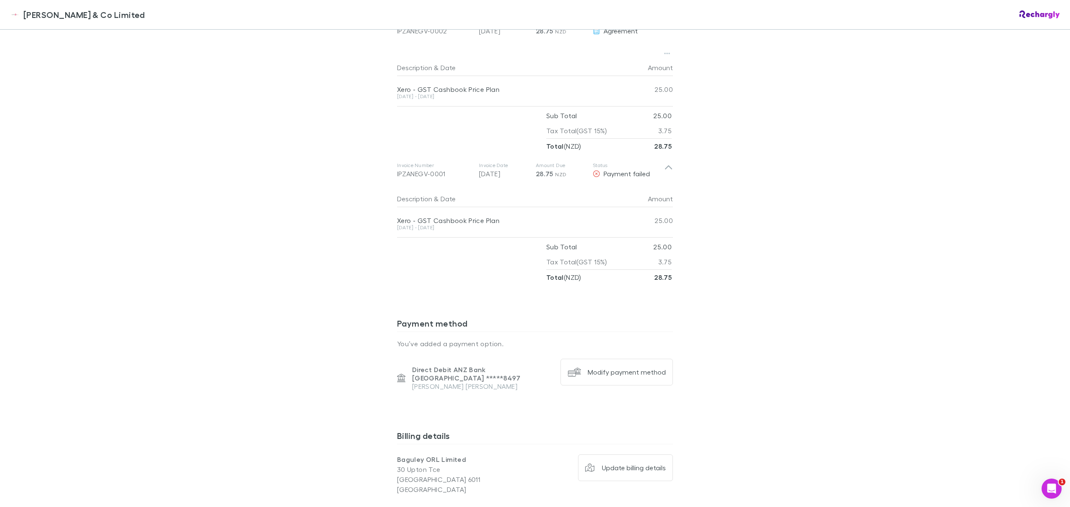
click at [738, 137] on div "Epplett & Co Limited Epplett & Co Limited Software subscriptions agreement Eppl…" at bounding box center [535, 253] width 1070 height 507
click at [736, 152] on div "Epplett & Co Limited Epplett & Co Limited Software subscriptions agreement Eppl…" at bounding box center [535, 253] width 1070 height 507
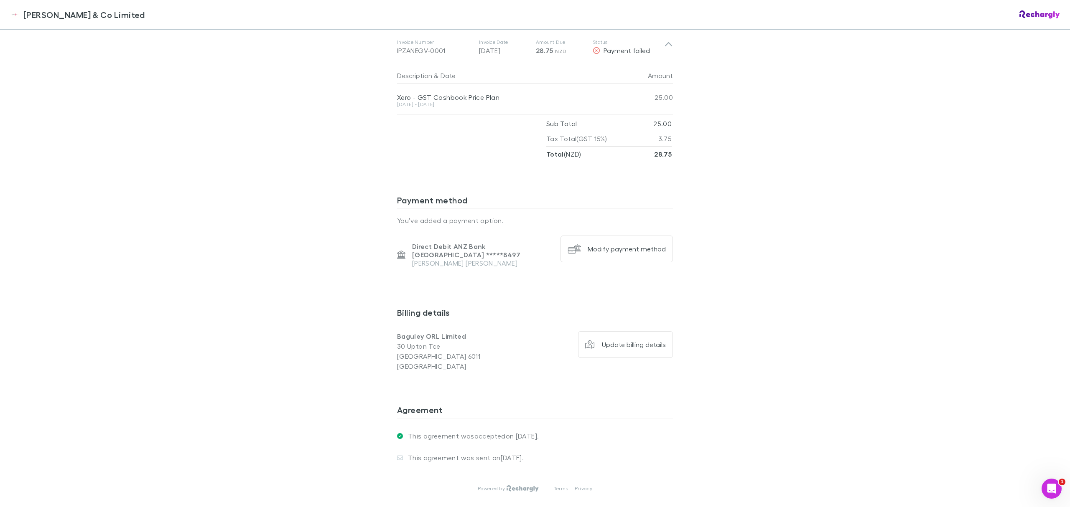
scroll to position [952, 0]
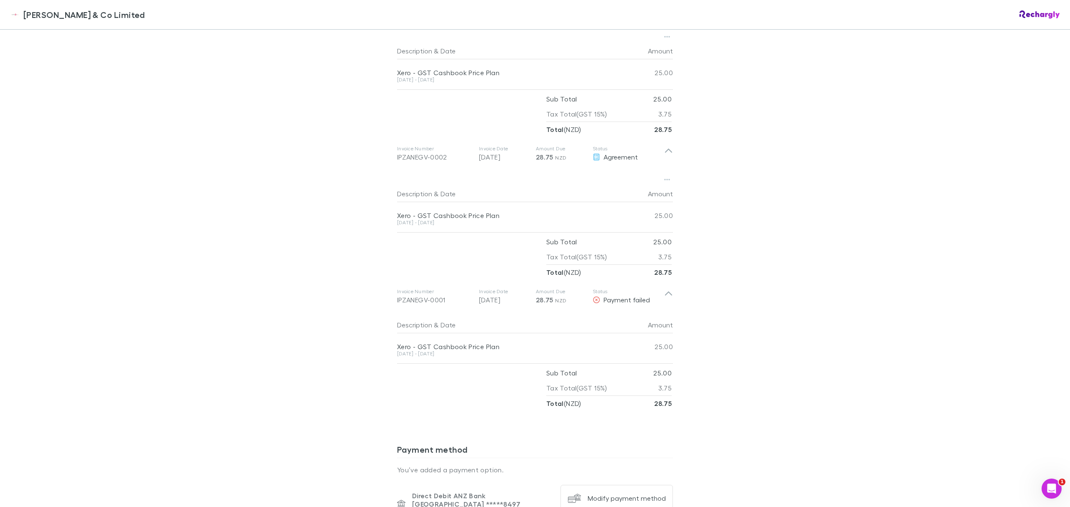
drag, startPoint x: 720, startPoint y: 243, endPoint x: 733, endPoint y: 226, distance: 21.2
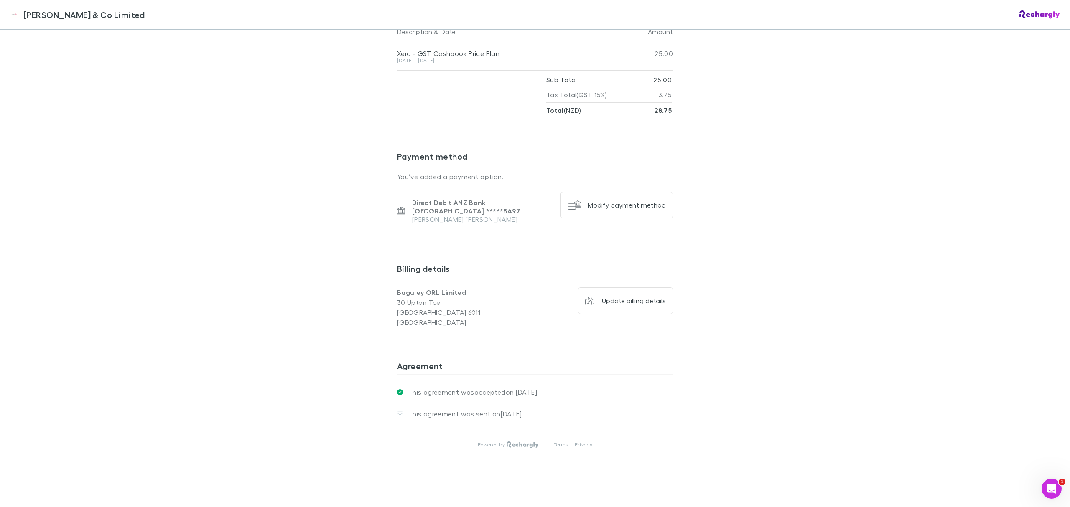
drag, startPoint x: 706, startPoint y: 86, endPoint x: 697, endPoint y: 249, distance: 163.1
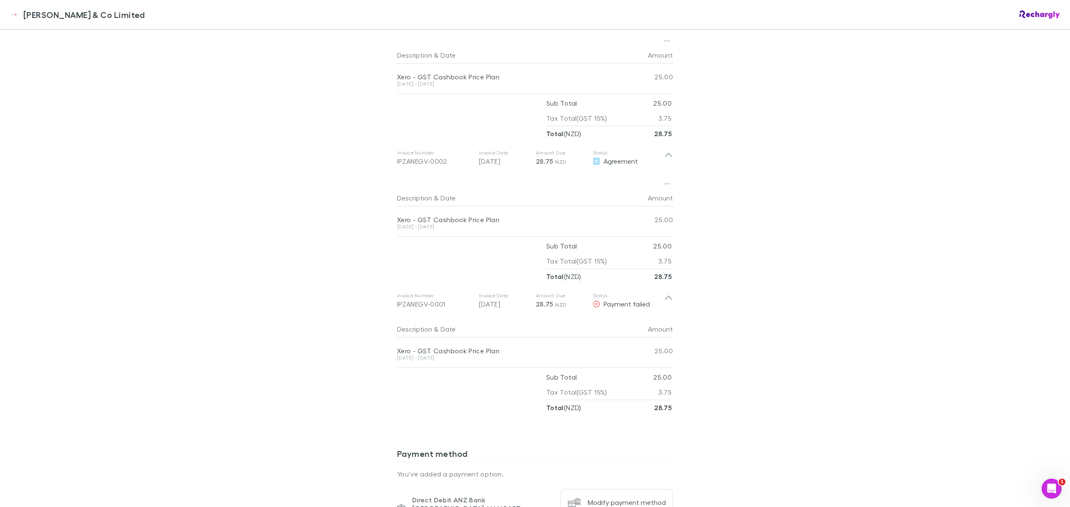
scroll to position [668, 0]
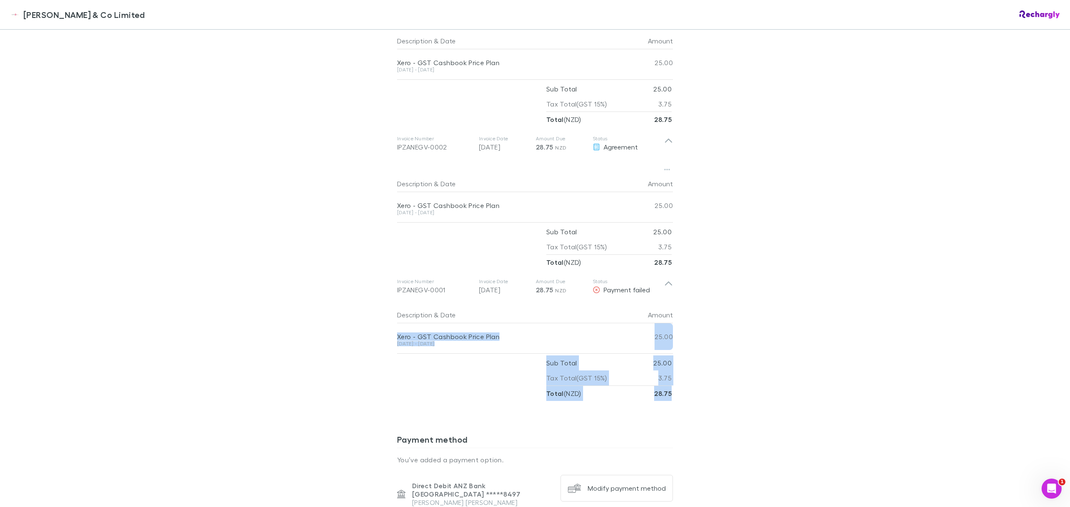
drag, startPoint x: 391, startPoint y: 331, endPoint x: 686, endPoint y: 396, distance: 301.2
click at [686, 396] on div "Epplett & Co Limited Epplett & Co Limited Software subscriptions agreement Eppl…" at bounding box center [535, 253] width 1070 height 507
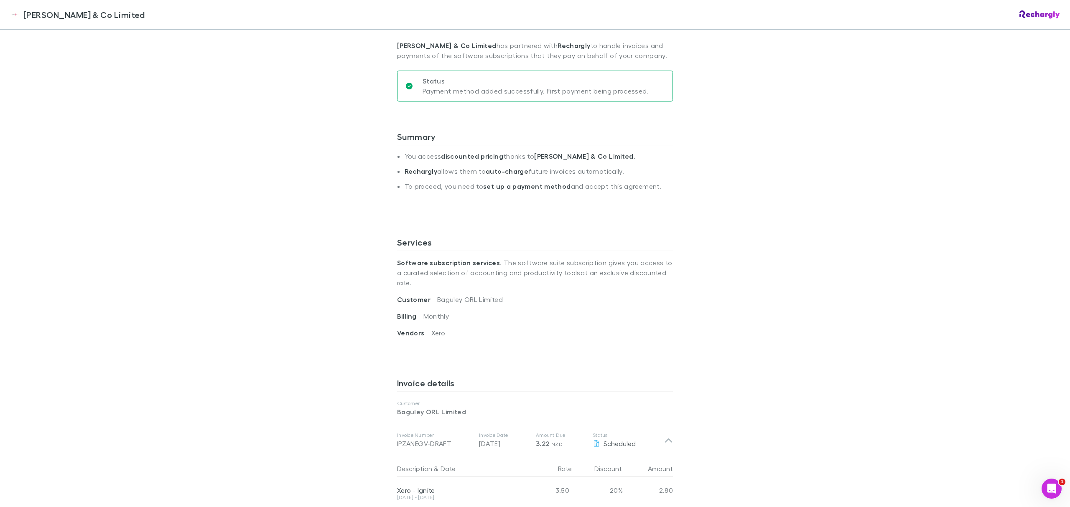
scroll to position [0, 0]
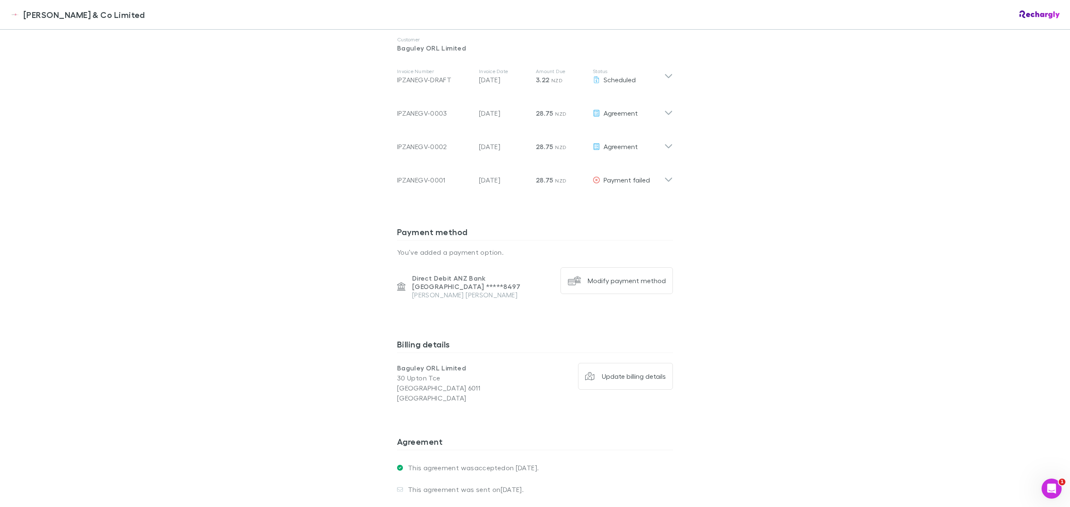
scroll to position [536, 0]
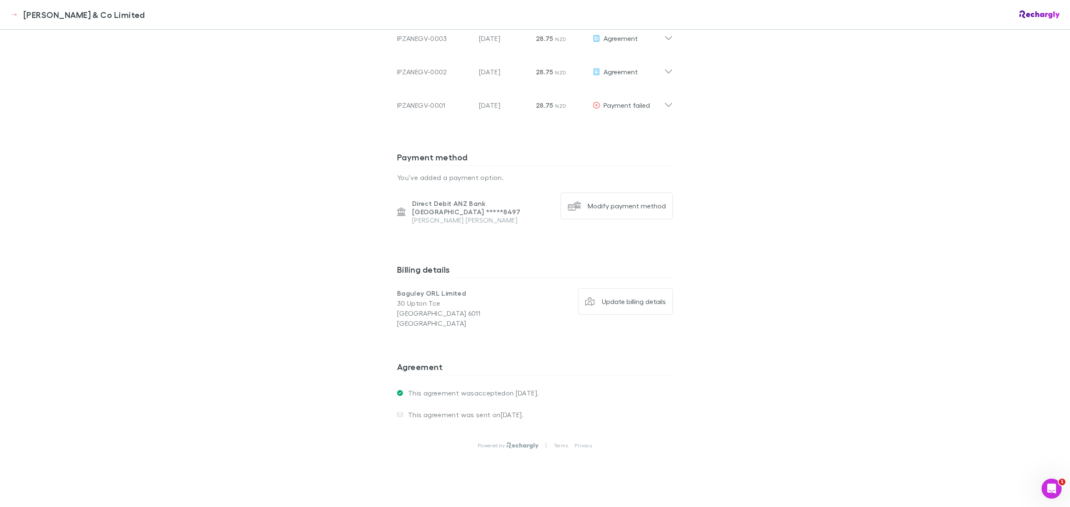
drag, startPoint x: 769, startPoint y: 79, endPoint x: 767, endPoint y: 193, distance: 114.1
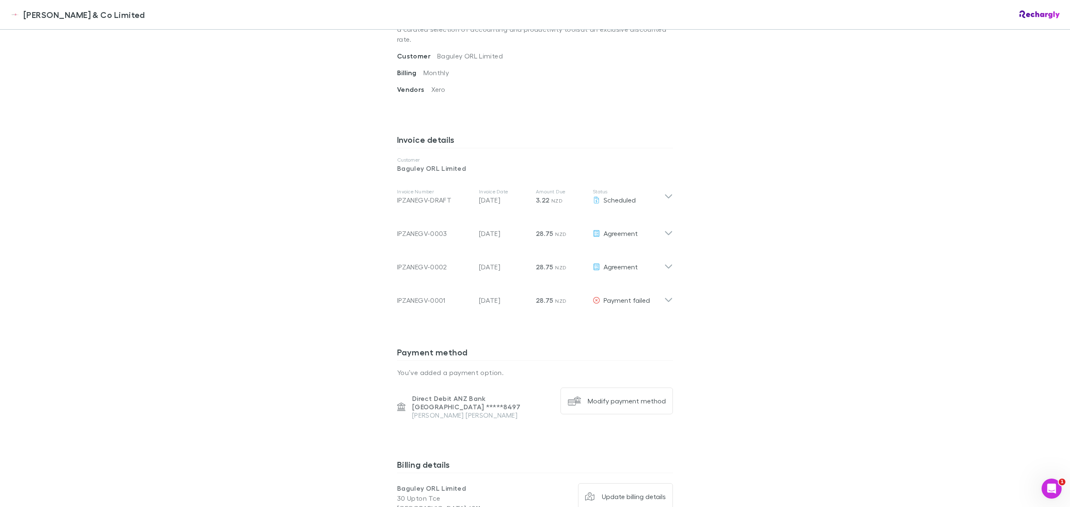
scroll to position [313, 0]
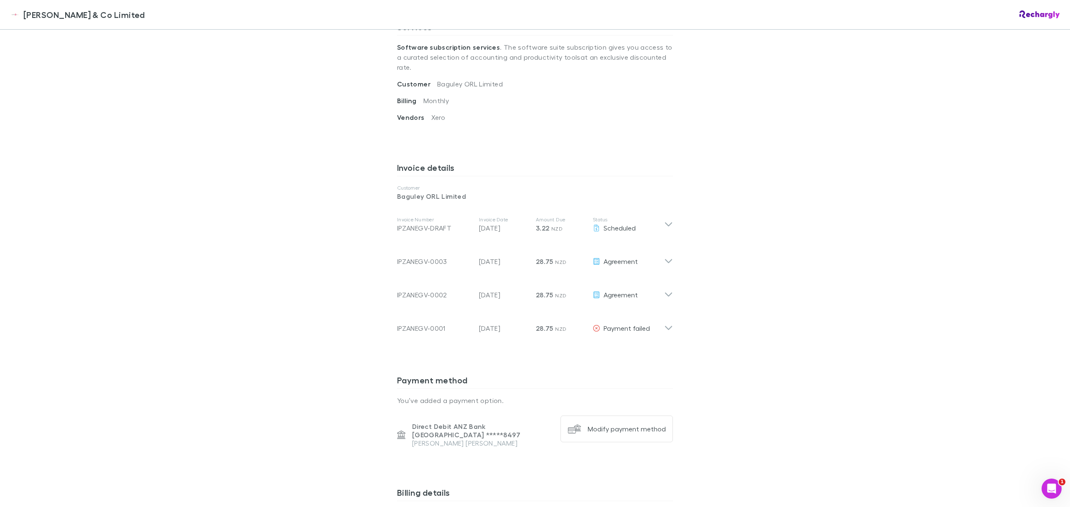
click at [664, 320] on icon at bounding box center [668, 325] width 9 height 17
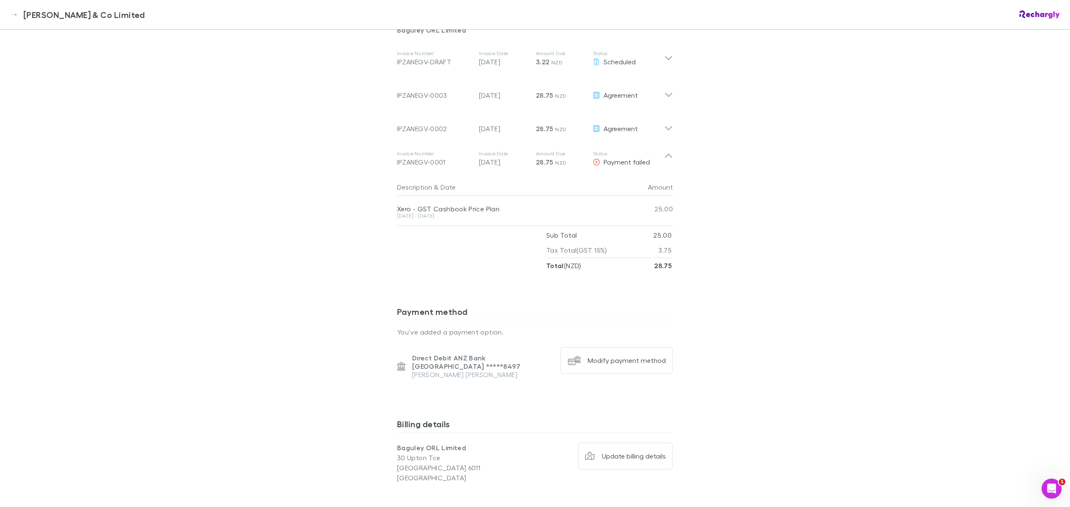
scroll to position [0, 0]
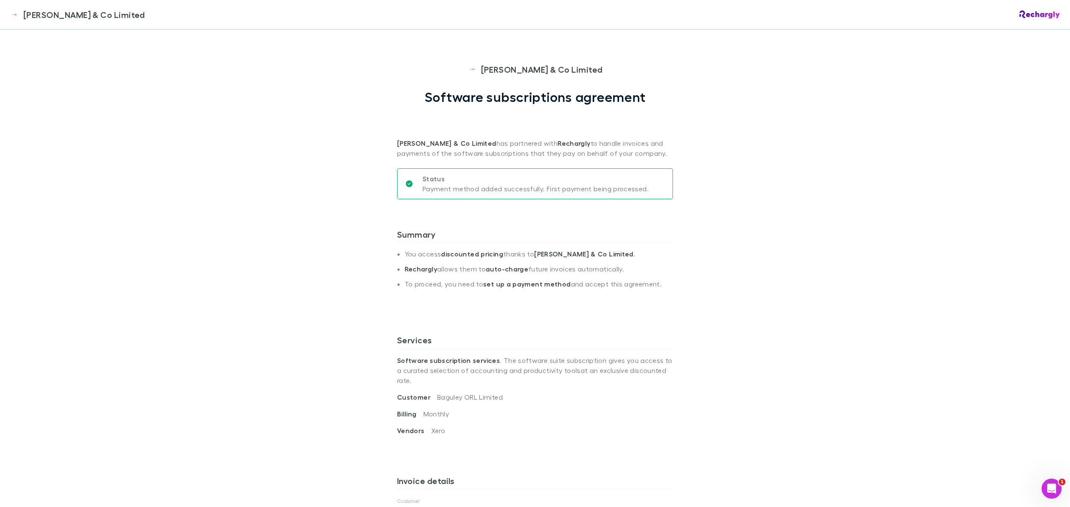
drag, startPoint x: 710, startPoint y: 268, endPoint x: 687, endPoint y: 53, distance: 216.0
click at [21, 13] on div "[PERSON_NAME] & Co Limited" at bounding box center [77, 14] width 135 height 13
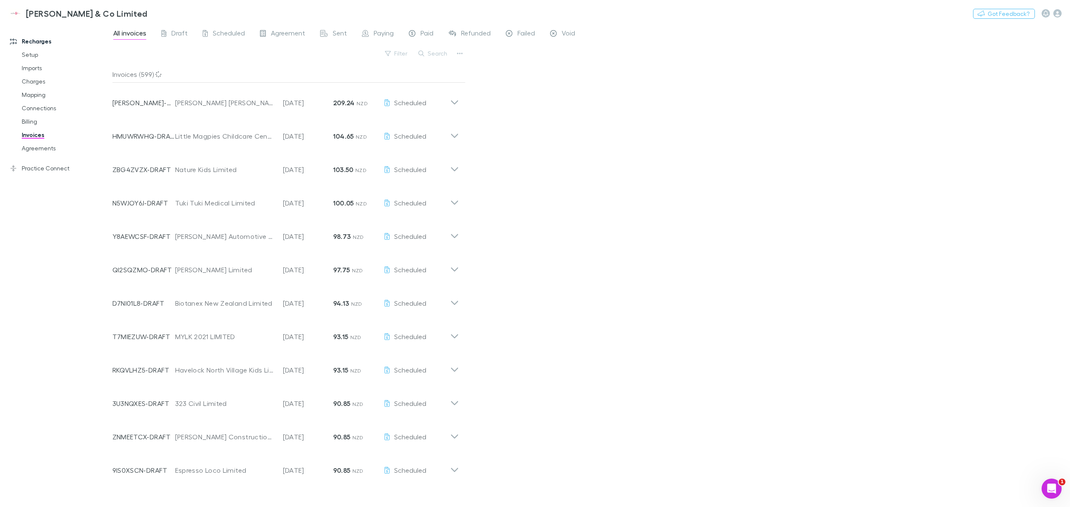
click at [440, 55] on button "Search" at bounding box center [433, 53] width 38 height 10
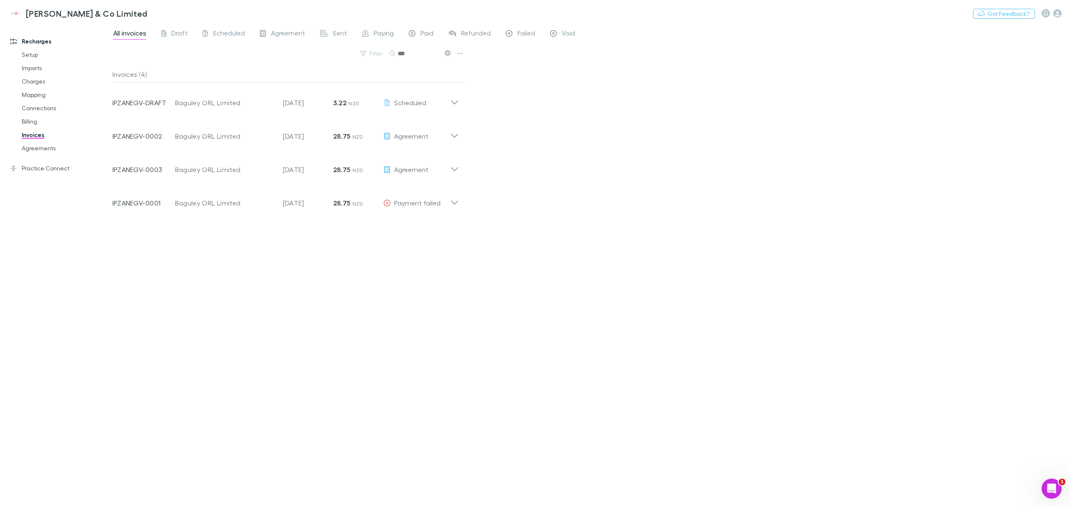
type input "***"
click at [455, 204] on icon at bounding box center [453, 203] width 7 height 4
click at [407, 223] on button "button" at bounding box center [404, 226] width 12 height 12
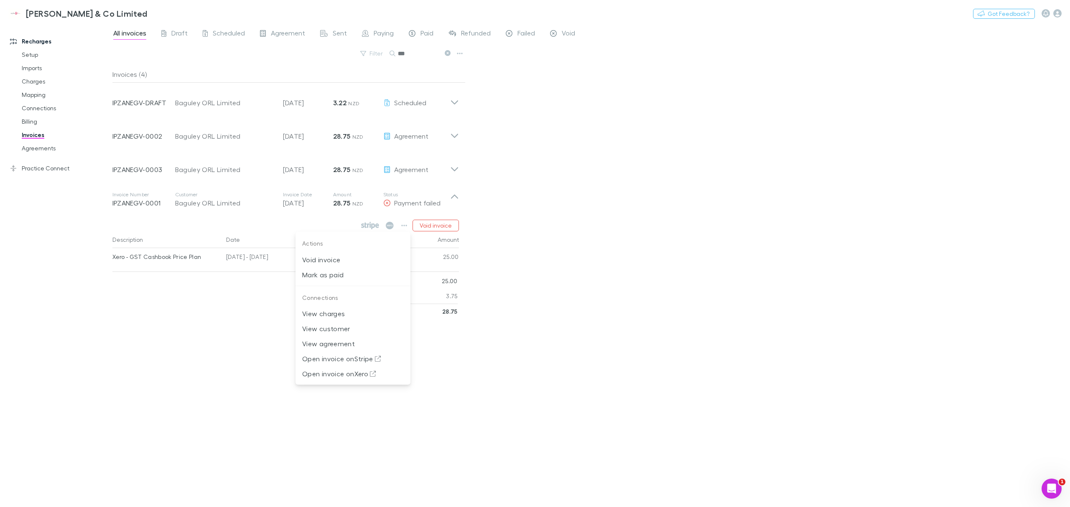
click at [338, 272] on p "Mark as paid" at bounding box center [353, 275] width 102 height 10
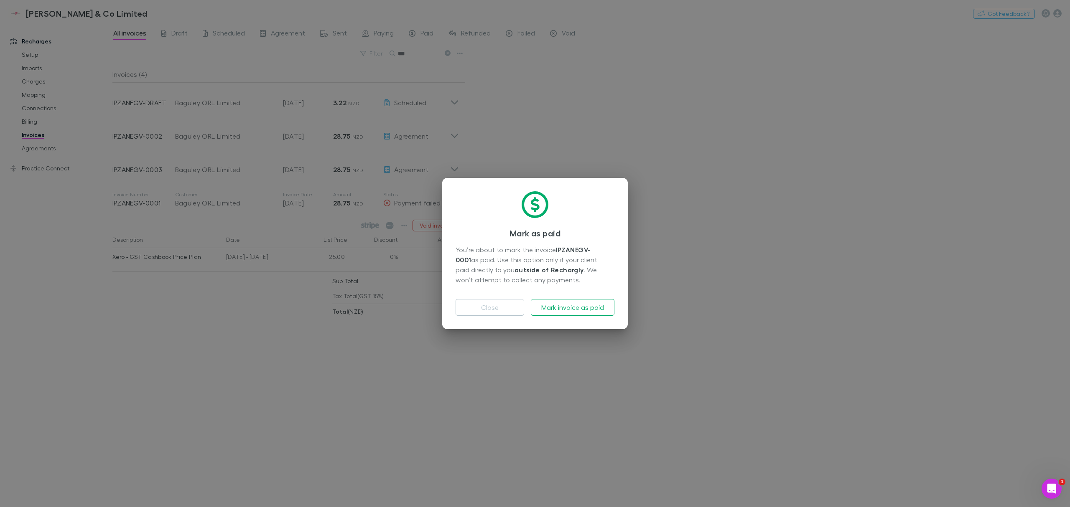
click at [569, 311] on button "Mark invoice as paid" at bounding box center [573, 307] width 84 height 17
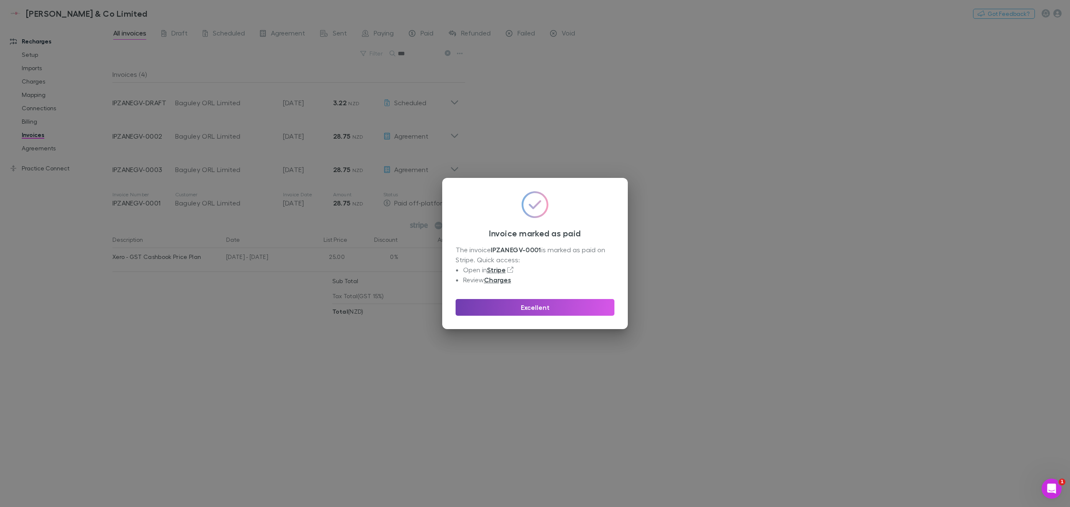
click at [565, 307] on button "Excellent" at bounding box center [534, 307] width 159 height 17
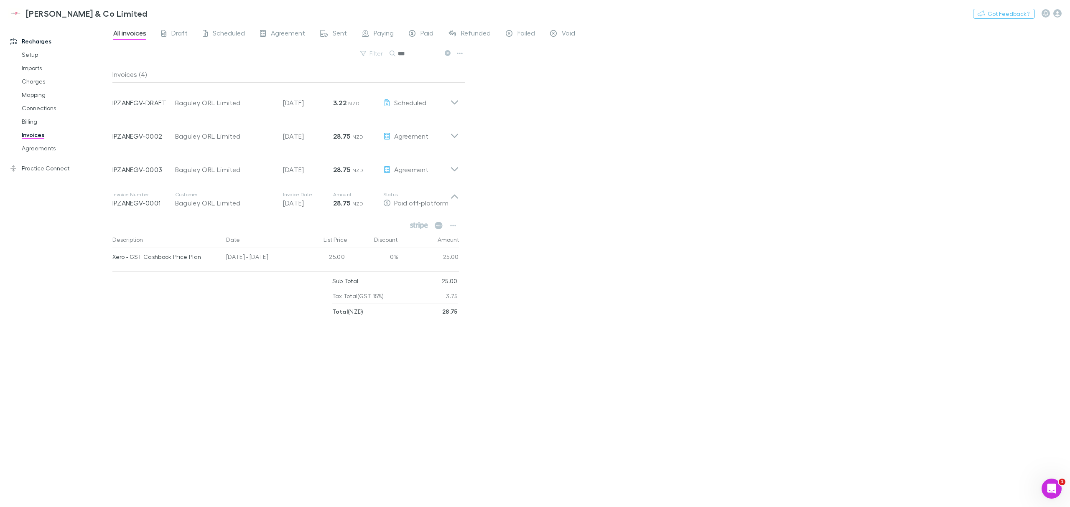
click at [629, 332] on div "All invoices Draft Scheduled Agreement Sent Paying Paid Refunded Failed Void Fi…" at bounding box center [590, 265] width 957 height 484
click at [453, 200] on icon at bounding box center [454, 199] width 9 height 17
click at [456, 178] on div "Invoice Number IPZANEGV-0003 Customer Baguley ORL Limited Invoice Date [DATE] A…" at bounding box center [286, 166] width 360 height 33
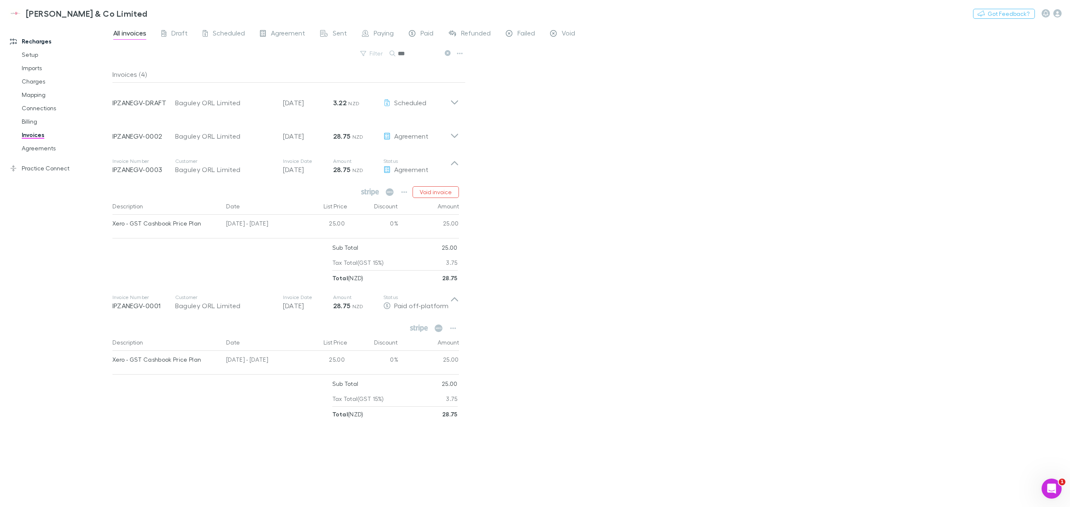
click at [403, 194] on icon "button" at bounding box center [404, 192] width 6 height 7
click at [587, 206] on div at bounding box center [535, 253] width 1070 height 507
click at [503, 183] on div "All invoices Draft Scheduled Agreement Sent Paying Paid Refunded Failed Void Fi…" at bounding box center [590, 265] width 957 height 484
click at [452, 100] on icon at bounding box center [454, 99] width 9 height 17
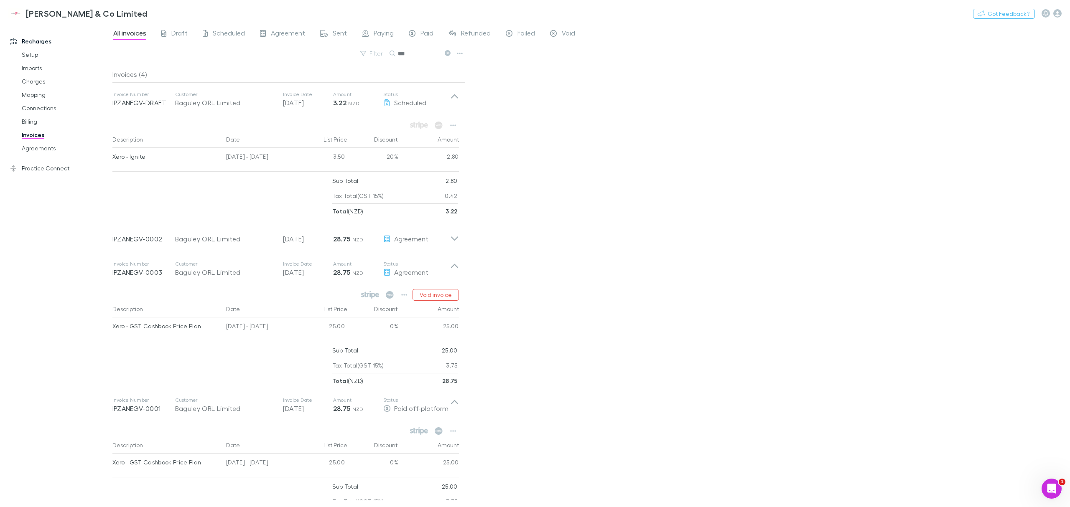
click at [449, 243] on div "Agreement" at bounding box center [416, 239] width 67 height 10
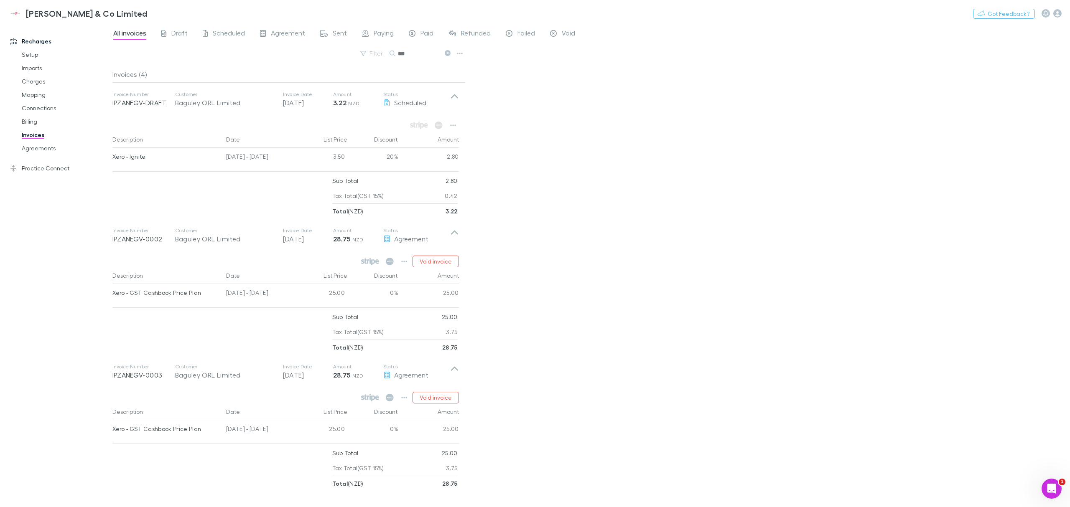
click at [403, 258] on button "button" at bounding box center [404, 262] width 12 height 12
click at [519, 281] on div at bounding box center [535, 253] width 1070 height 507
click at [549, 241] on div "All invoices Draft Scheduled Agreement Sent Paying Paid Refunded Failed Void Fi…" at bounding box center [590, 265] width 957 height 484
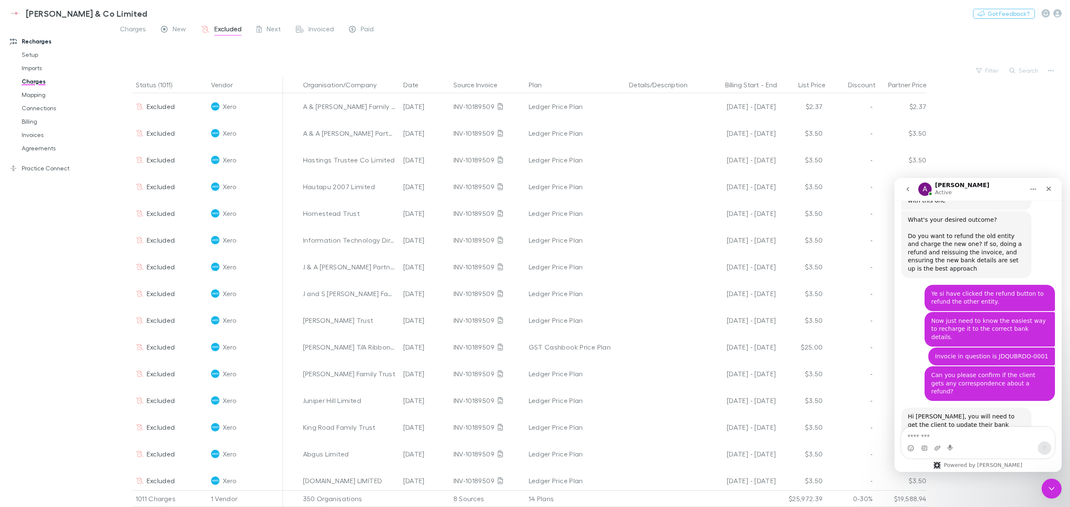
scroll to position [551, 0]
click at [1051, 189] on icon "Close" at bounding box center [1048, 188] width 7 height 7
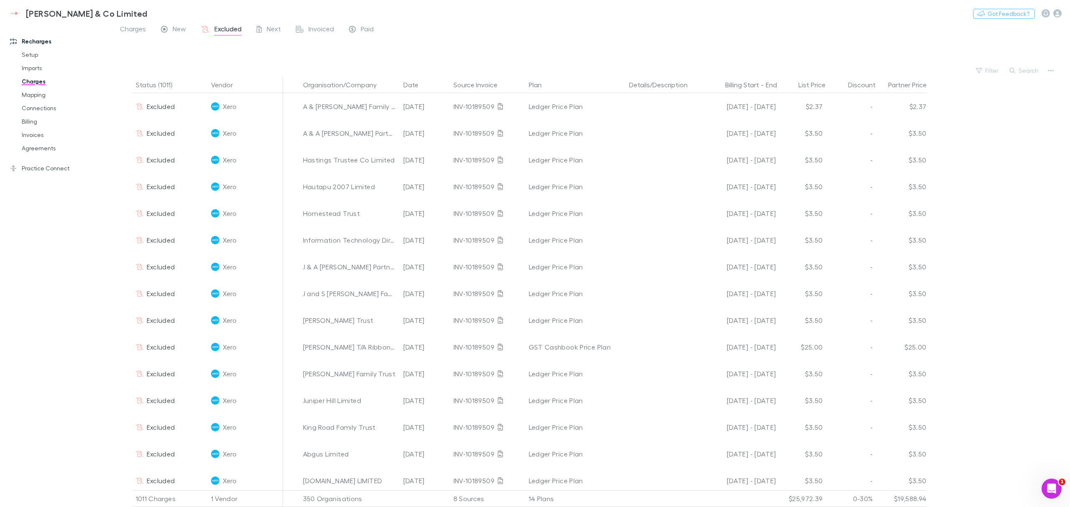
drag, startPoint x: 440, startPoint y: 40, endPoint x: 436, endPoint y: 72, distance: 32.0
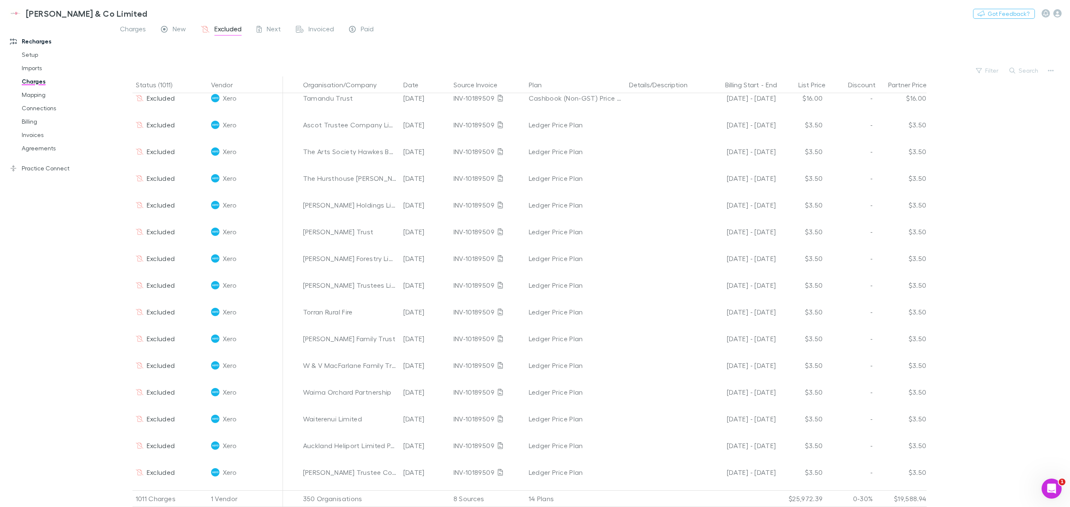
scroll to position [1949, 0]
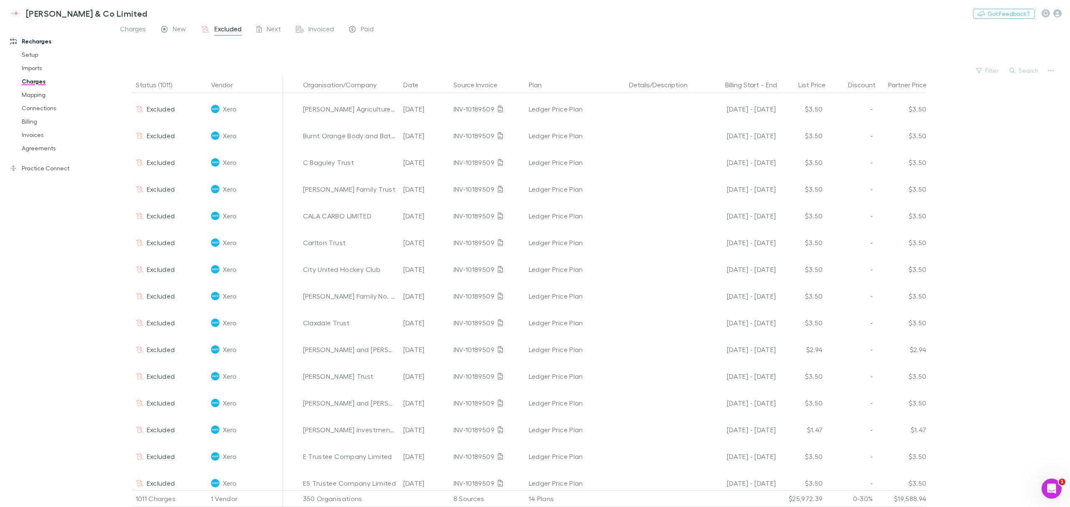
click at [1018, 70] on button "Search" at bounding box center [1024, 71] width 38 height 10
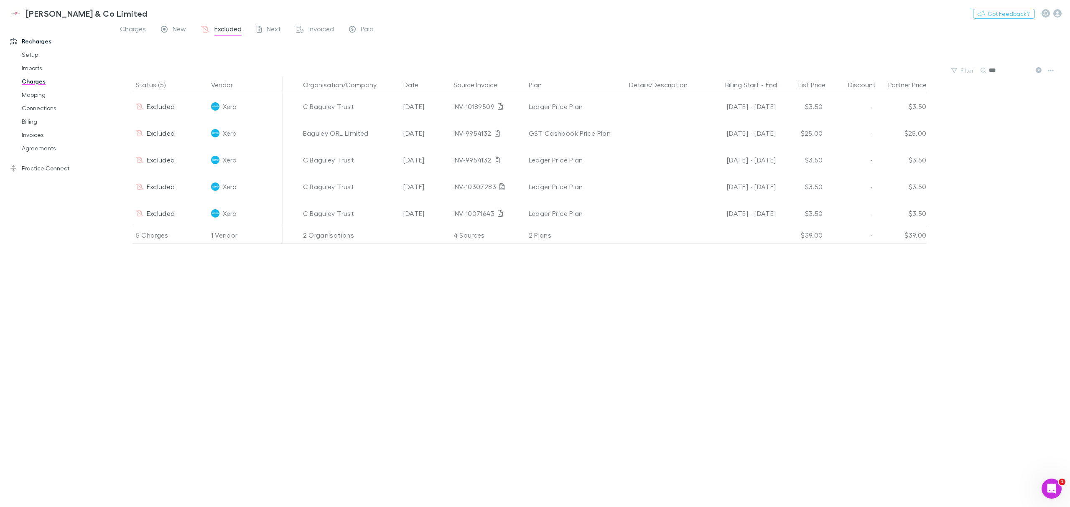
scroll to position [0, 0]
type input "***"
drag, startPoint x: 1000, startPoint y: 74, endPoint x: 986, endPoint y: 72, distance: 14.3
click at [986, 72] on div "***" at bounding box center [1011, 71] width 63 height 10
click at [1003, 69] on input "text" at bounding box center [1009, 70] width 42 height 12
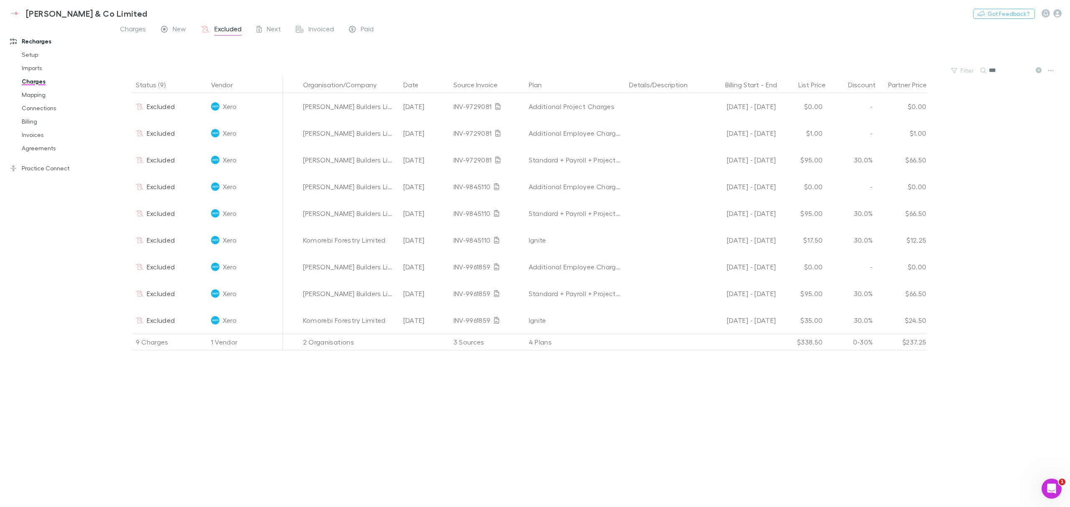
type input "***"
drag, startPoint x: 1005, startPoint y: 70, endPoint x: 983, endPoint y: 72, distance: 21.4
click at [983, 72] on div "***" at bounding box center [1011, 71] width 63 height 10
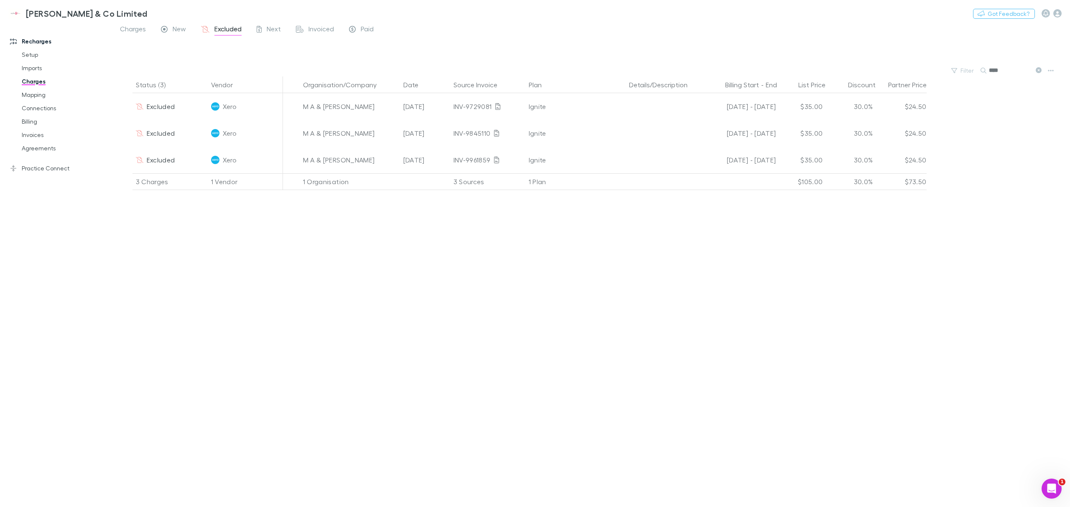
type input "***"
click at [41, 134] on link "Invoices" at bounding box center [66, 134] width 106 height 13
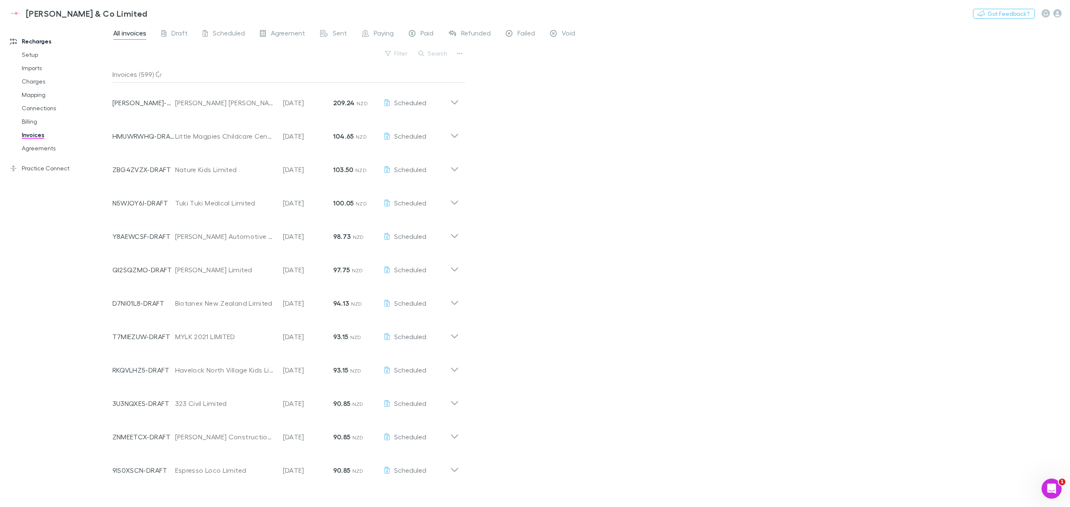
click at [39, 149] on link "Agreements" at bounding box center [66, 148] width 106 height 13
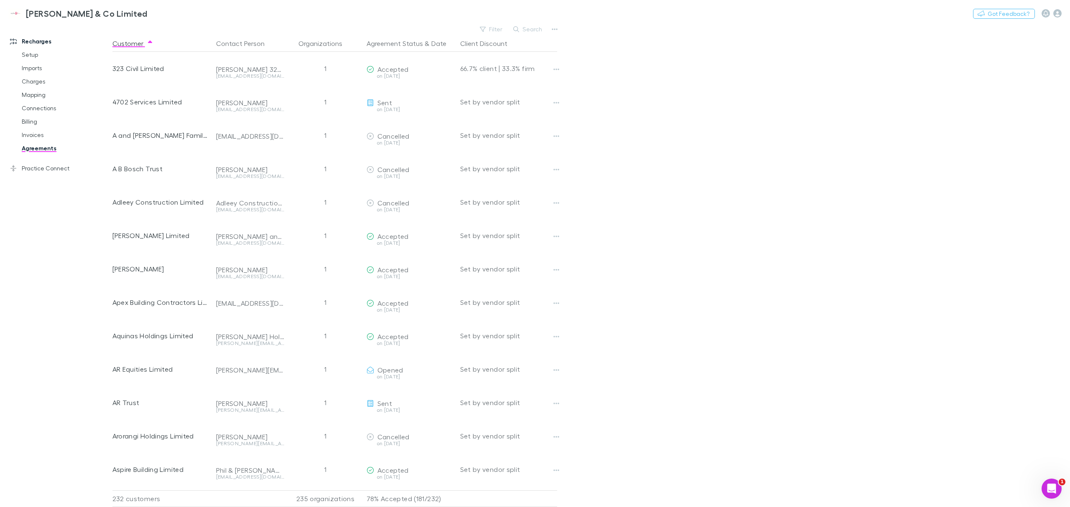
click at [527, 29] on button "Search" at bounding box center [528, 29] width 38 height 10
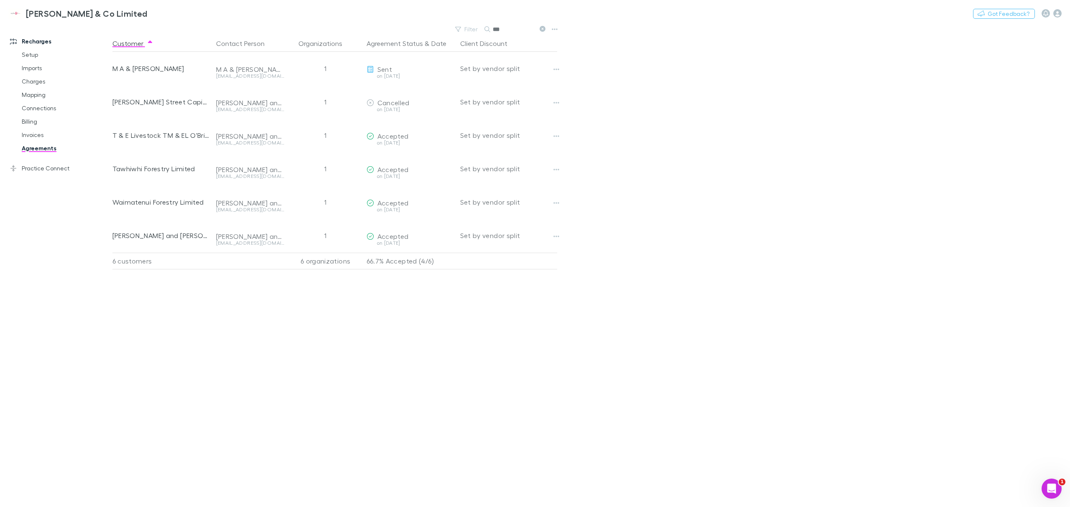
type input "***"
click at [569, 71] on div at bounding box center [563, 68] width 27 height 33
click at [602, 68] on main "Filter Search *** Customer Contact Person Organizations Agreement Status & Date…" at bounding box center [590, 265] width 957 height 484
click at [873, 231] on main "Filter Search *** Customer Contact Person Organizations Agreement Status & Date…" at bounding box center [590, 265] width 957 height 484
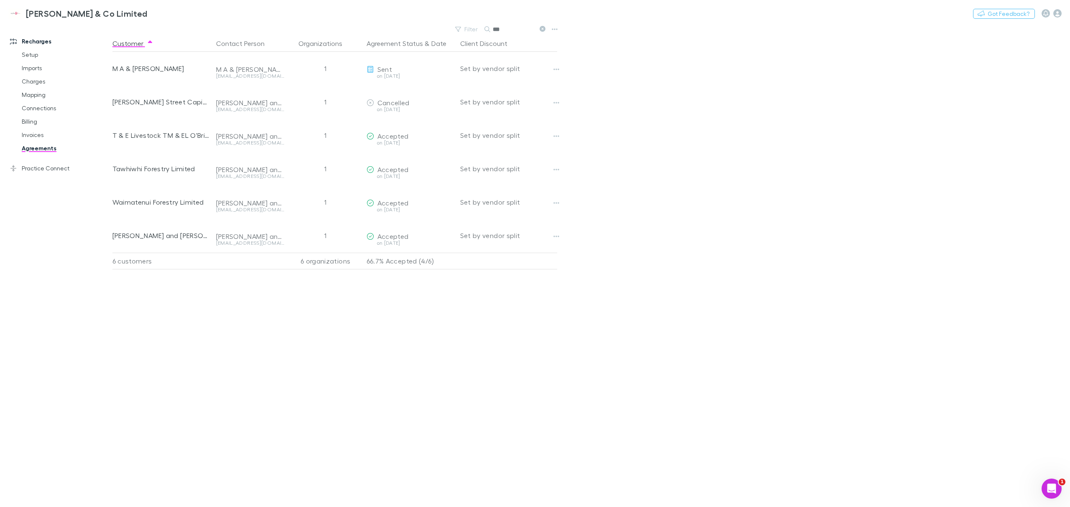
click at [927, 421] on main "Filter Search *** Customer Contact Person Organizations Agreement Status & Date…" at bounding box center [590, 265] width 957 height 484
click at [892, 393] on main "Filter Search *** Customer Contact Person Organizations Agreement Status & Date…" at bounding box center [590, 265] width 957 height 484
click at [749, 408] on main "Filter Search *** Customer Contact Person Organizations Agreement Status & Date…" at bounding box center [590, 265] width 957 height 484
